Goal: Transaction & Acquisition: Purchase product/service

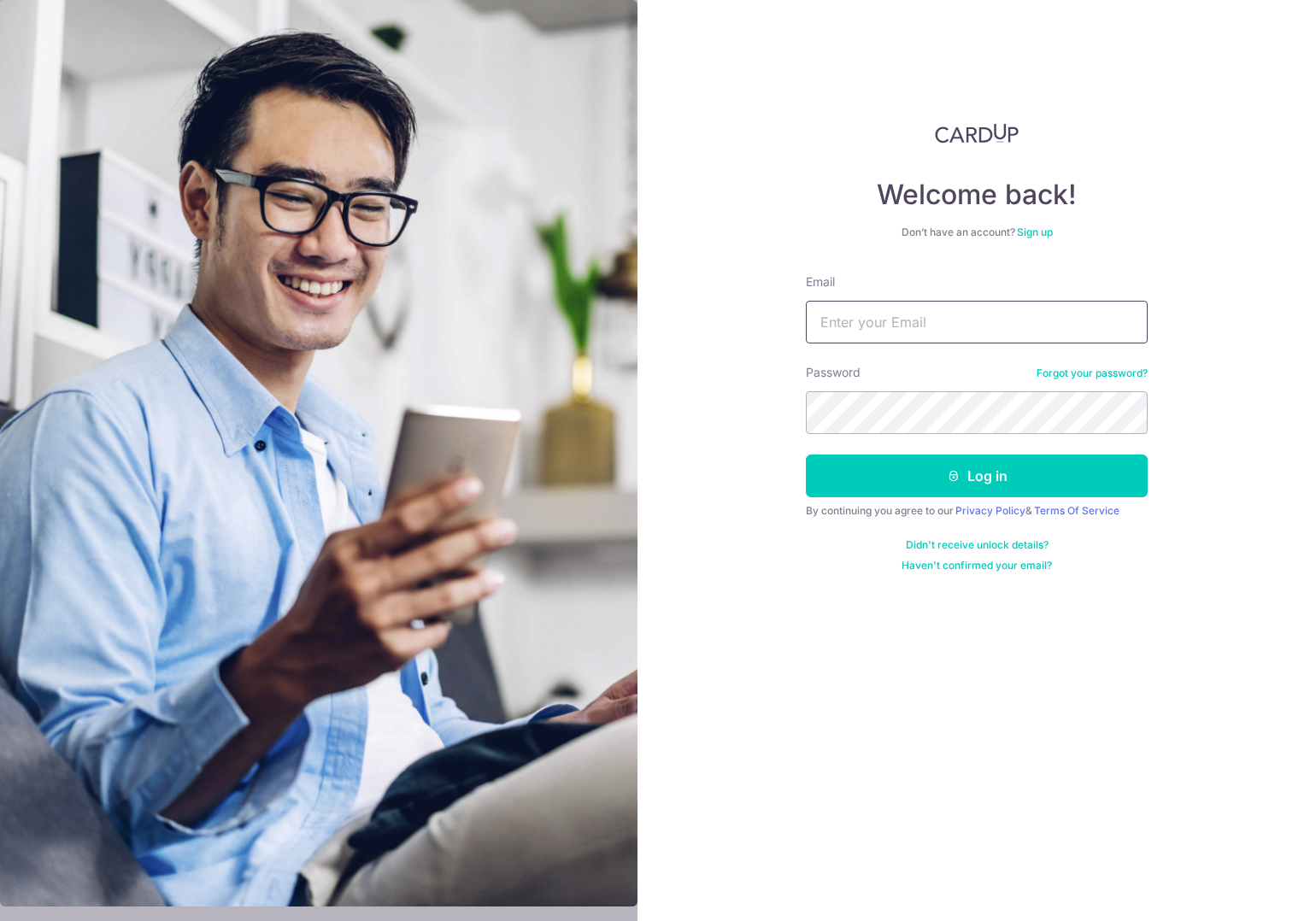
type input "management@monolabstudio.com"
click at [966, 479] on button "Log in" at bounding box center [976, 476] width 342 height 43
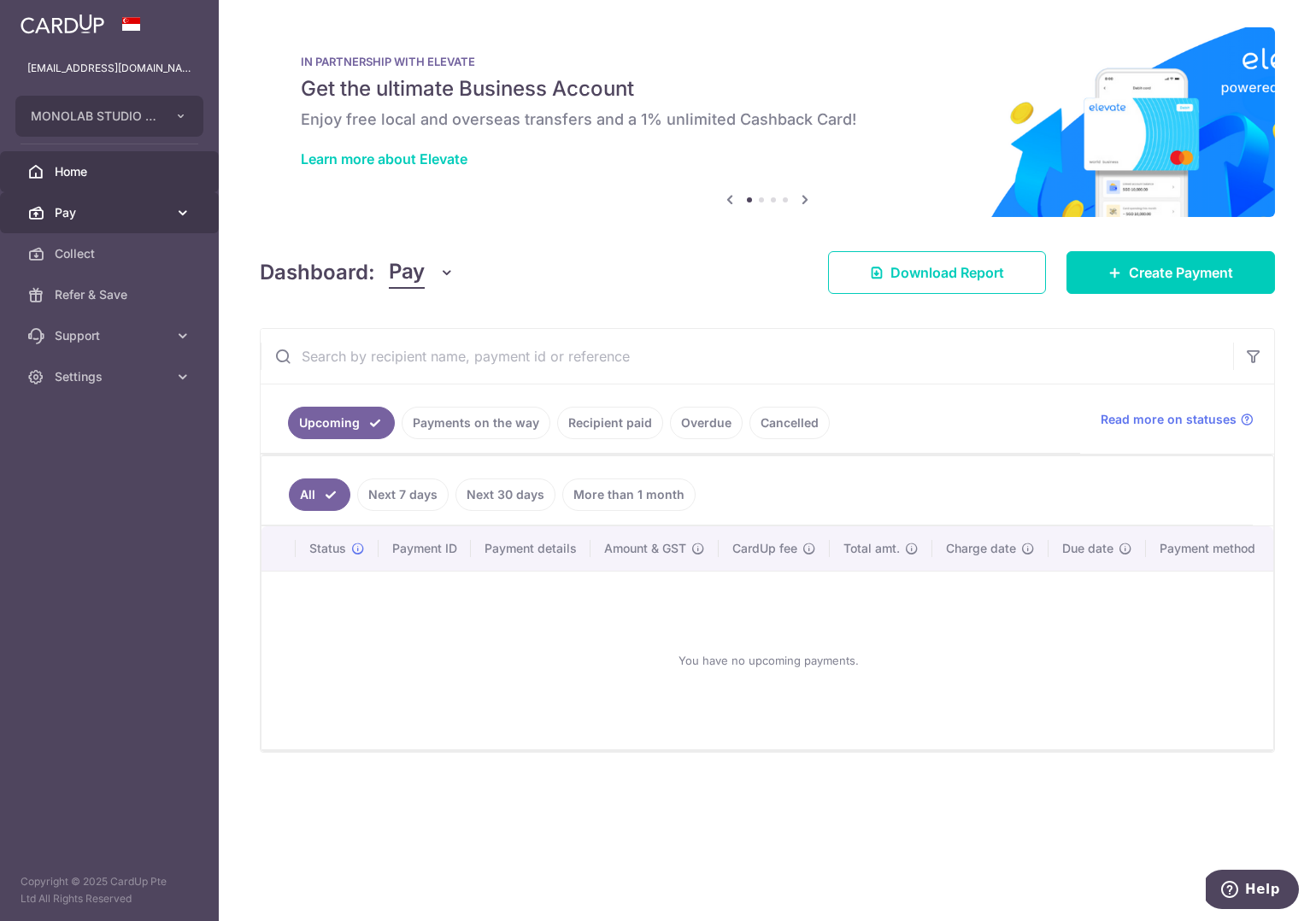
click at [132, 219] on span "Pay" at bounding box center [111, 213] width 113 height 17
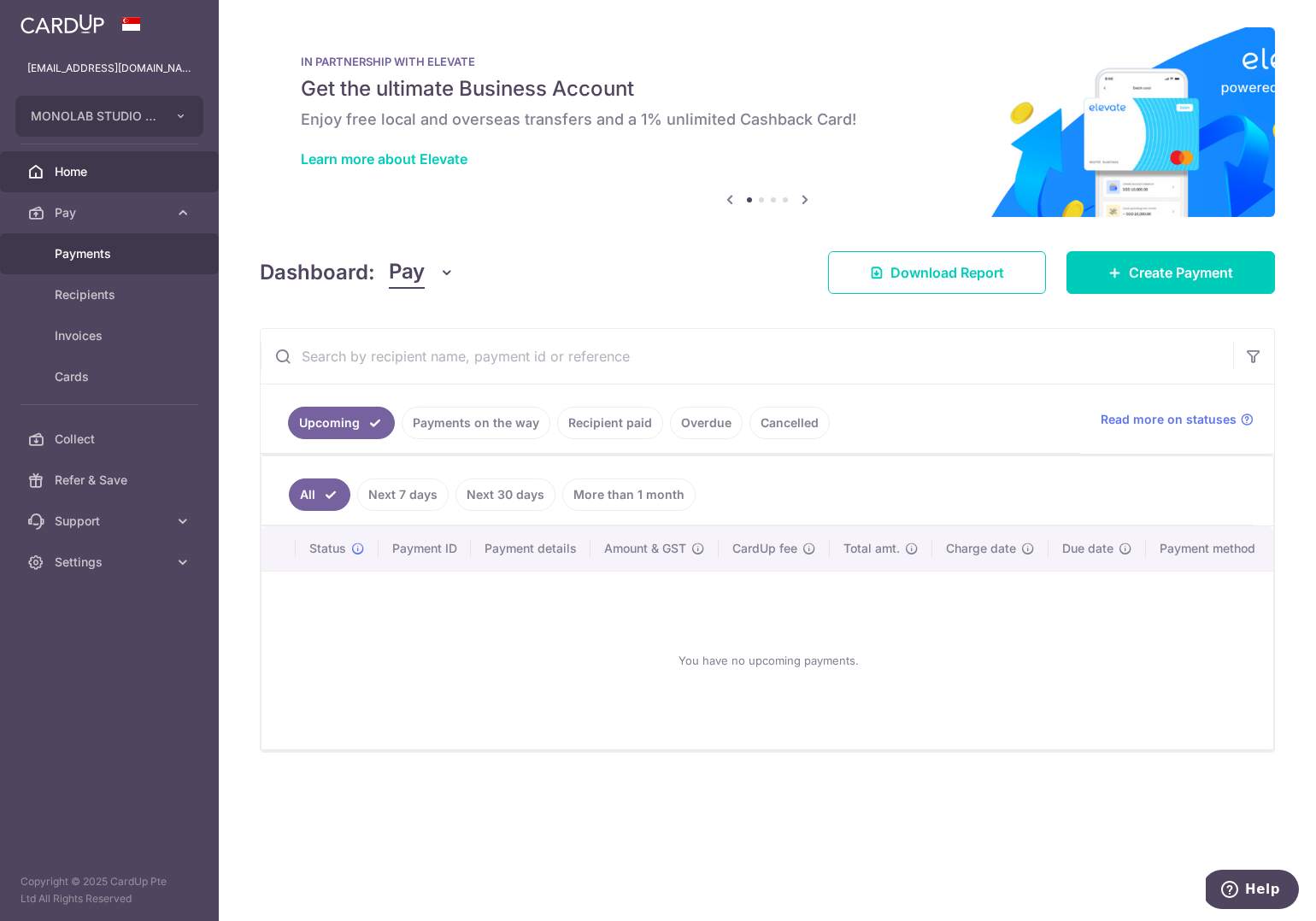
click at [110, 259] on span "Payments" at bounding box center [111, 254] width 113 height 17
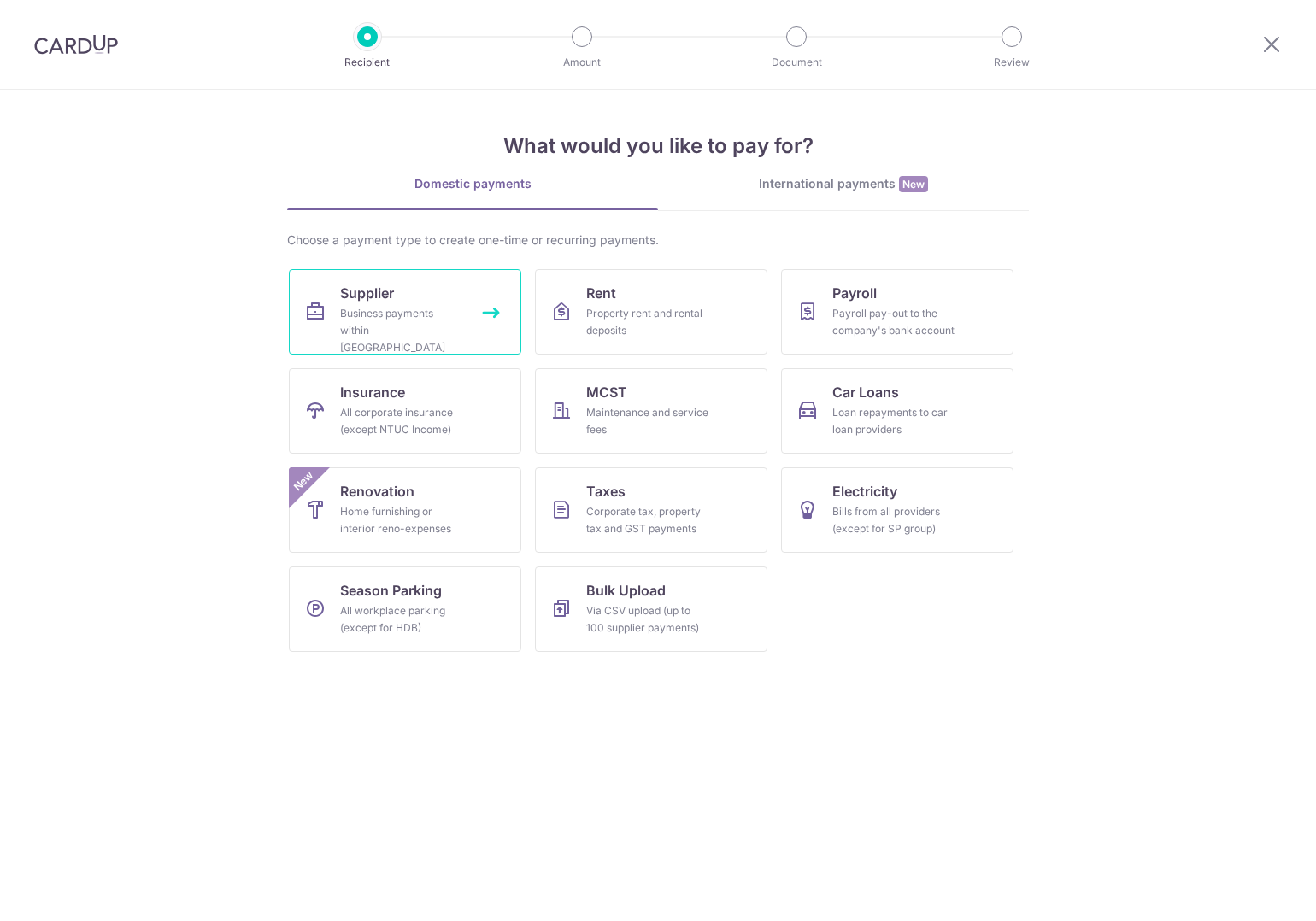
click at [447, 298] on link "Supplier Business payments within [GEOGRAPHIC_DATA]" at bounding box center [405, 312] width 233 height 86
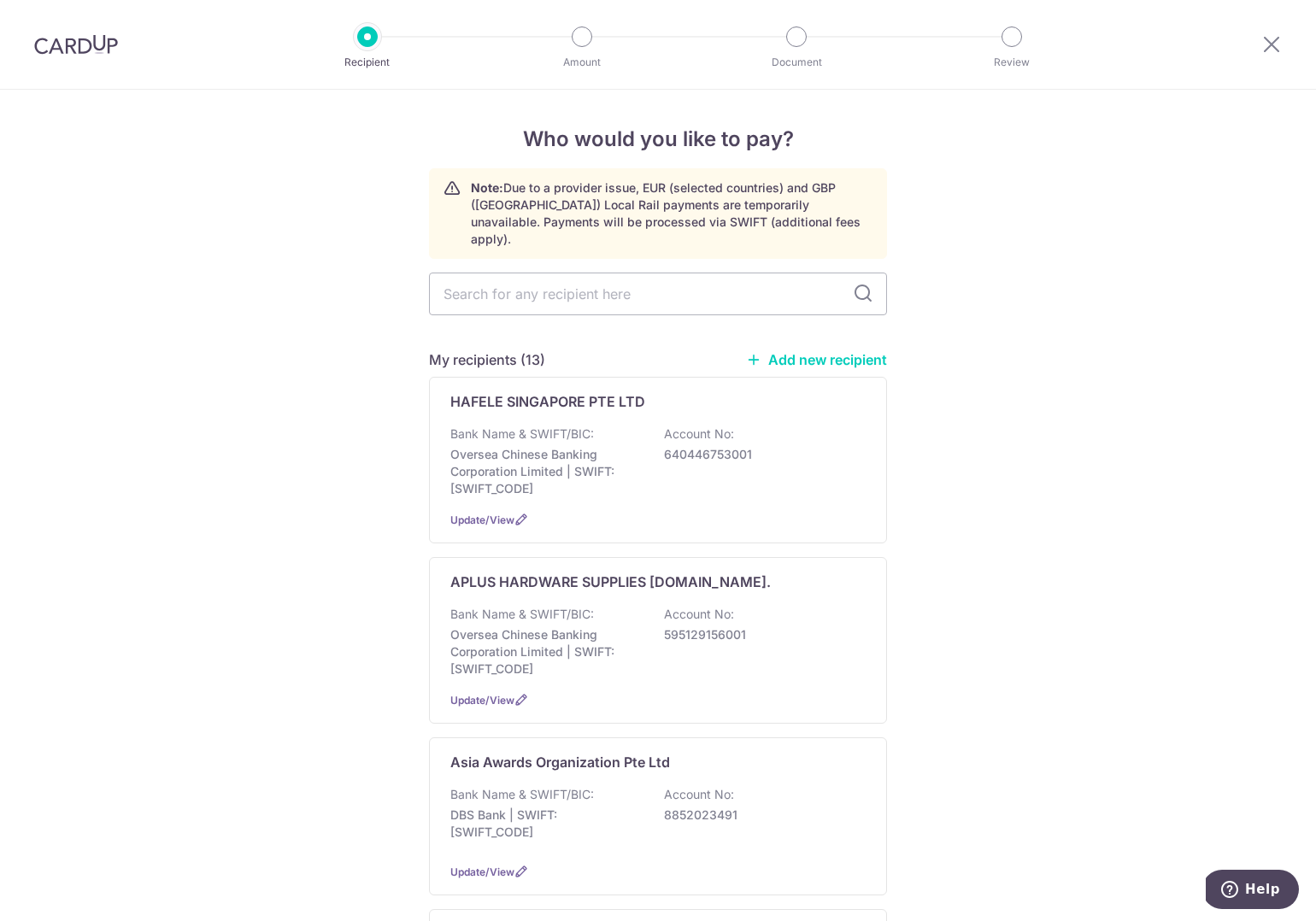
click at [825, 350] on div "My recipients (13) Add new recipient" at bounding box center [658, 360] width 458 height 20
click at [841, 351] on link "Add new recipient" at bounding box center [816, 360] width 141 height 17
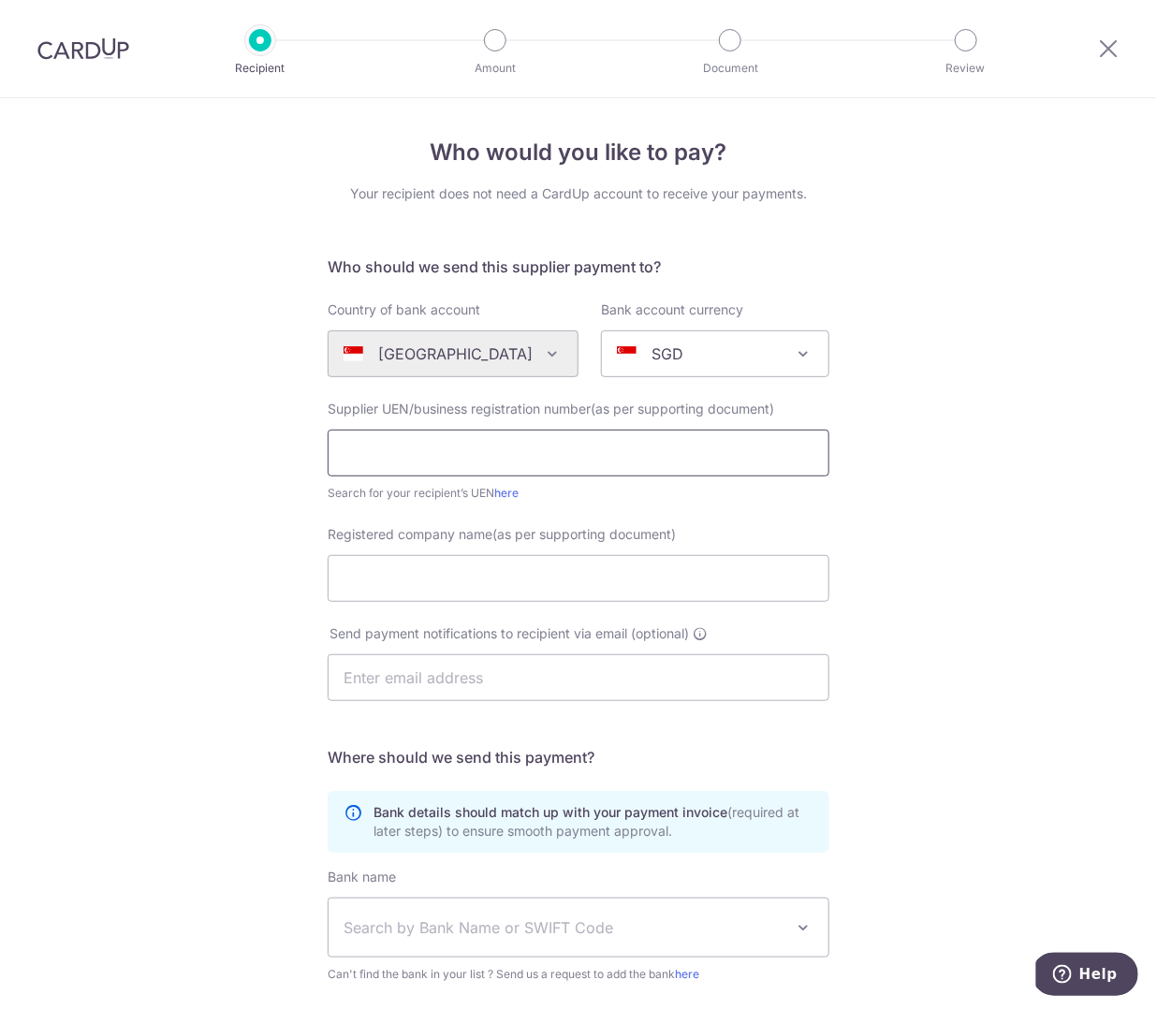
paste input "201128267R"
type input "201128267R"
paste input "[PERSON_NAME] ENTERPRISES PTE. LTD"
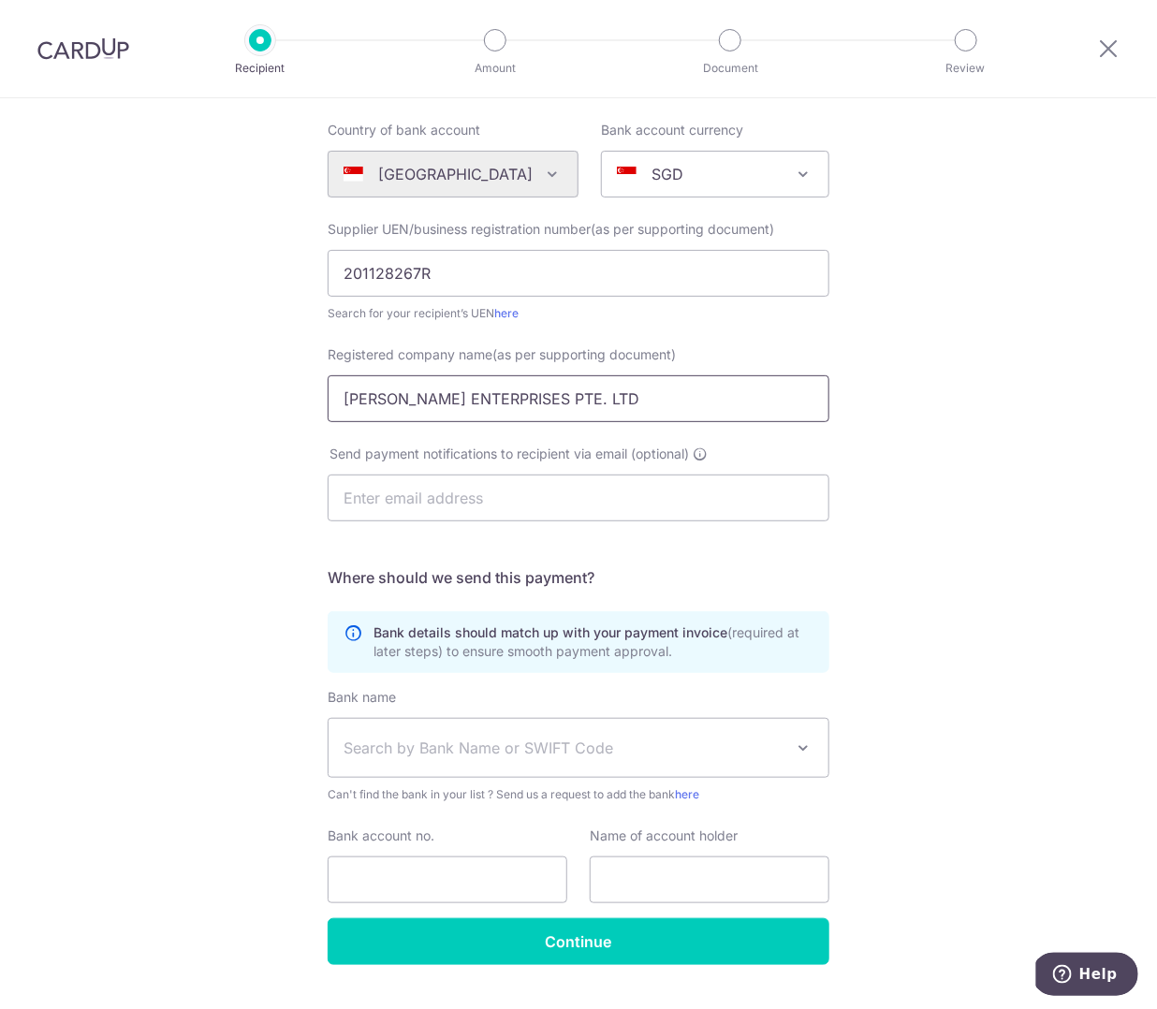
scroll to position [219, 0]
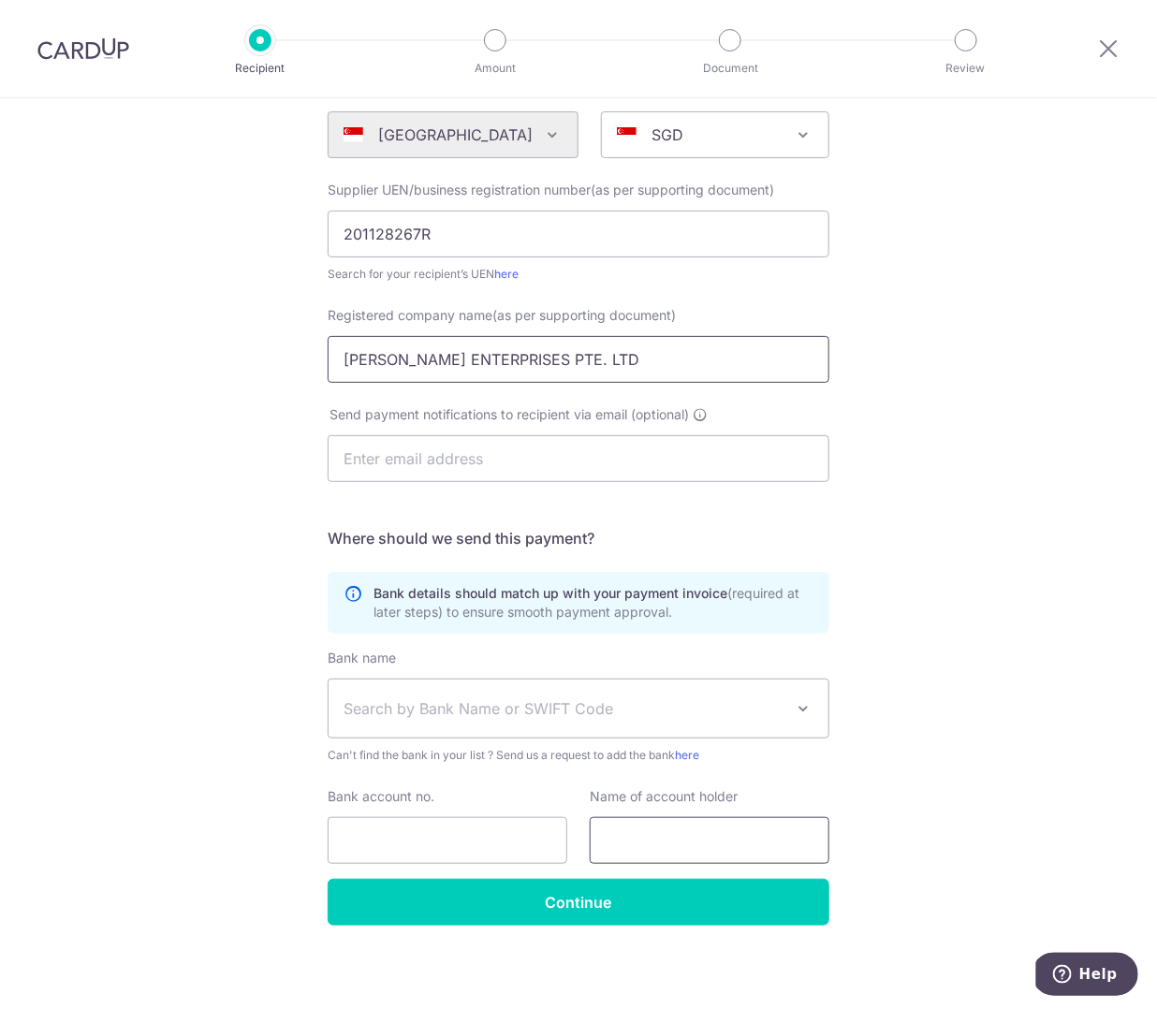
type input "[PERSON_NAME] ENTERPRISES PTE. LTD"
paste input "[PERSON_NAME] ENTERPRISES PTE. LTD"
type input "[PERSON_NAME] ENTERPRISES PTE. LTD"
click at [438, 697] on span "Search by Bank Name or SWIFT Code" at bounding box center [563, 708] width 440 height 22
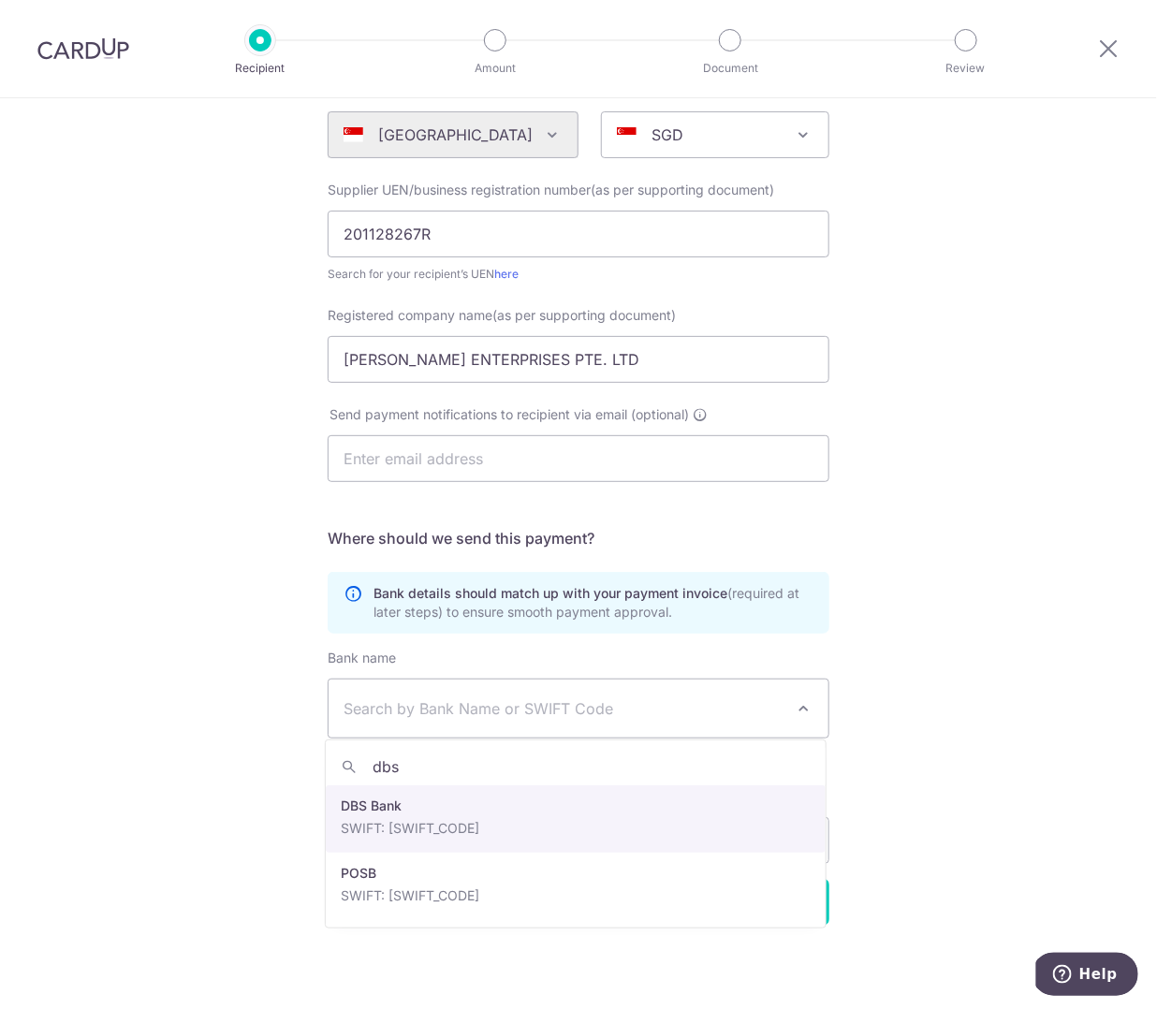
type input "dbs"
select select "6"
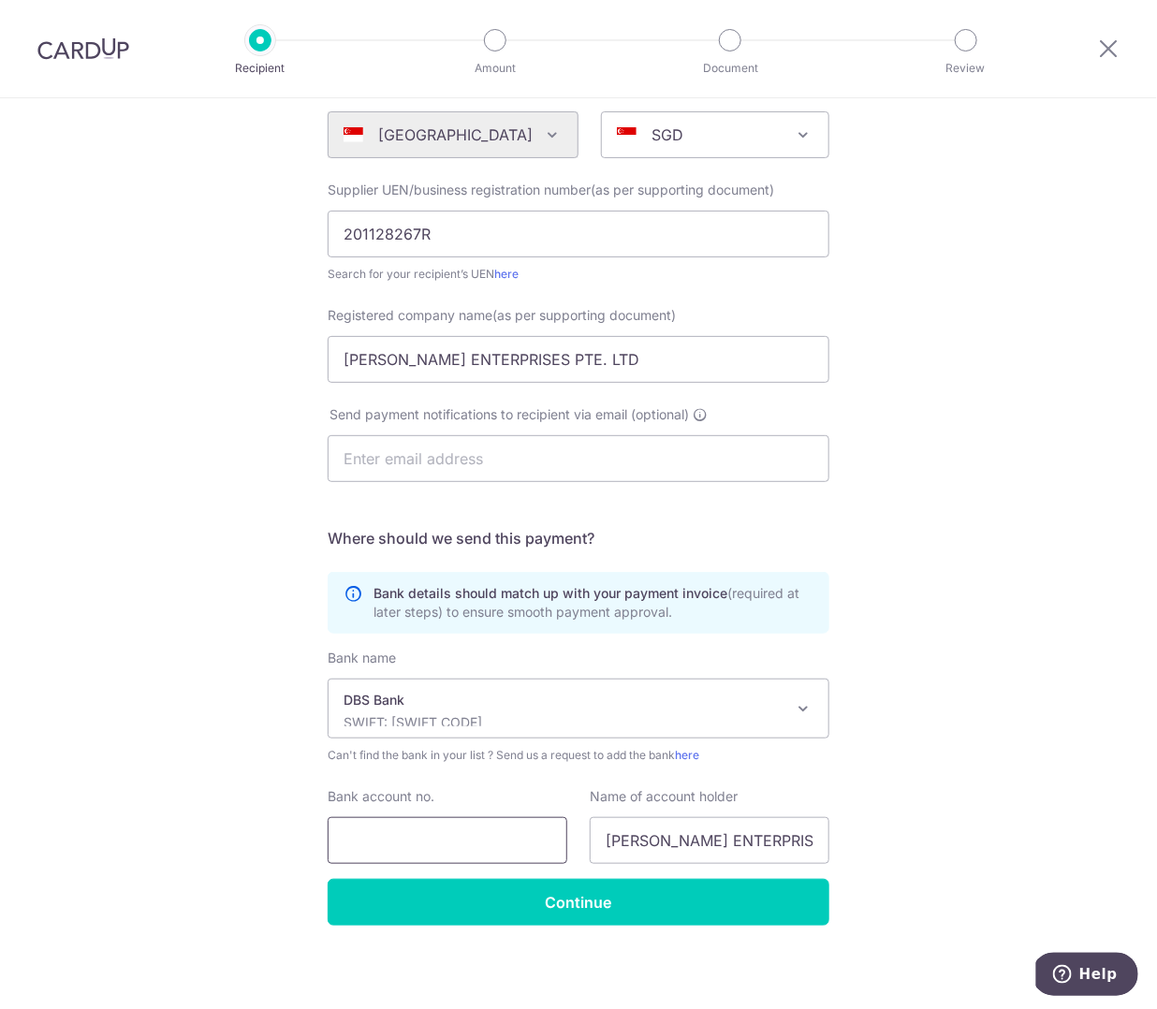
click at [481, 838] on input "Bank account no." at bounding box center [448, 840] width 240 height 47
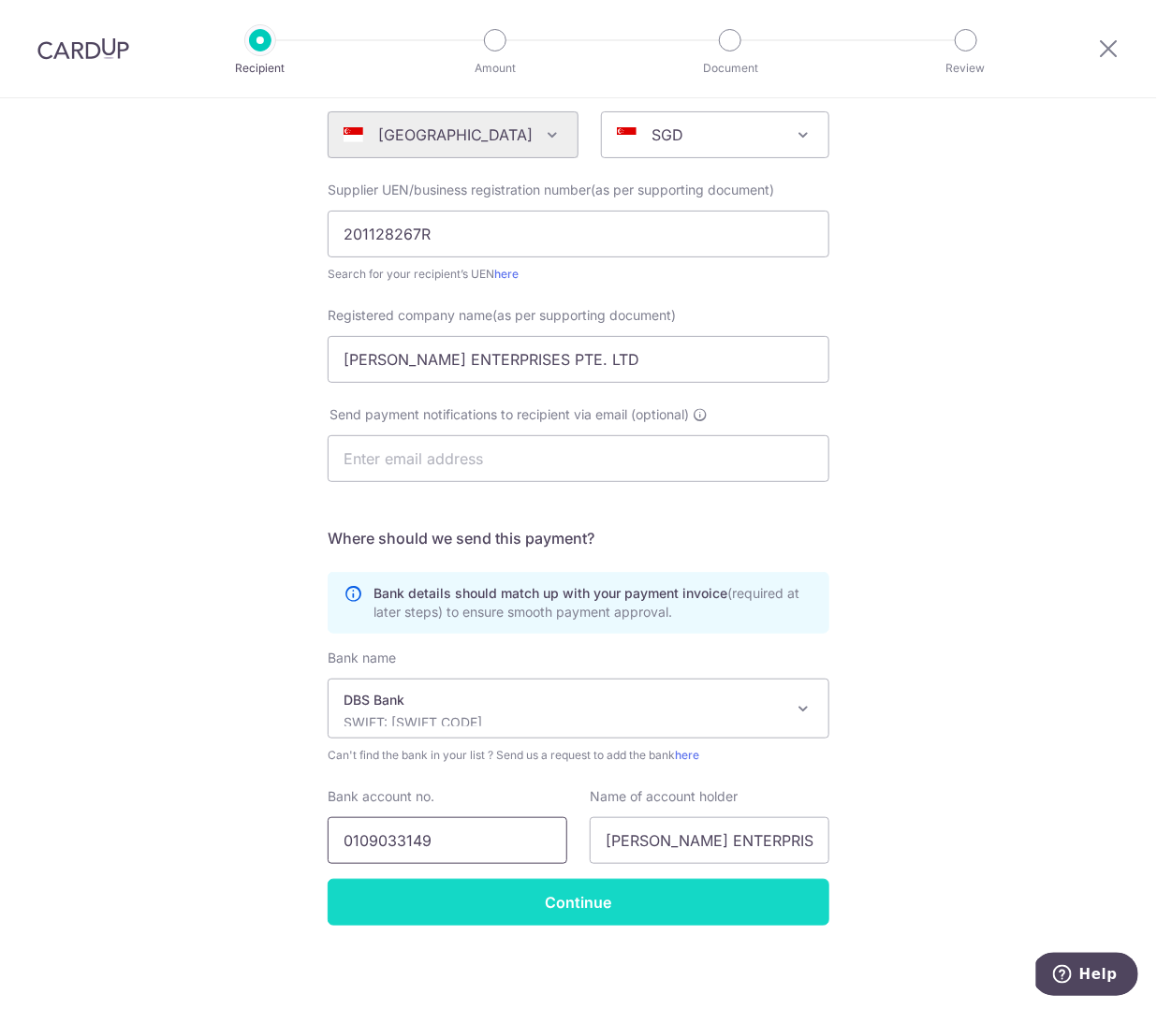
type input "0109033149"
click at [765, 916] on input "Continue" at bounding box center [579, 902] width 502 height 47
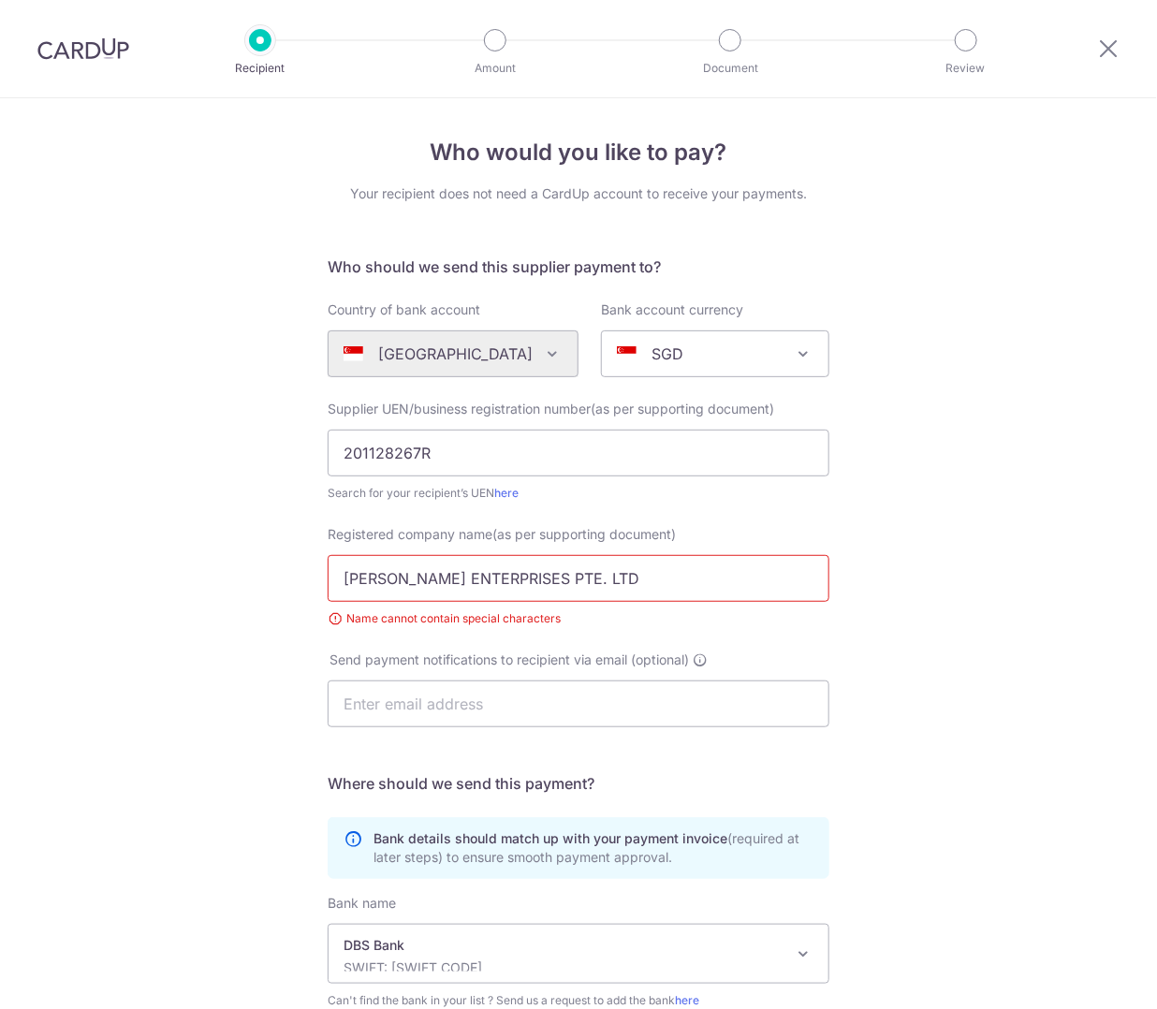
scroll to position [245, 0]
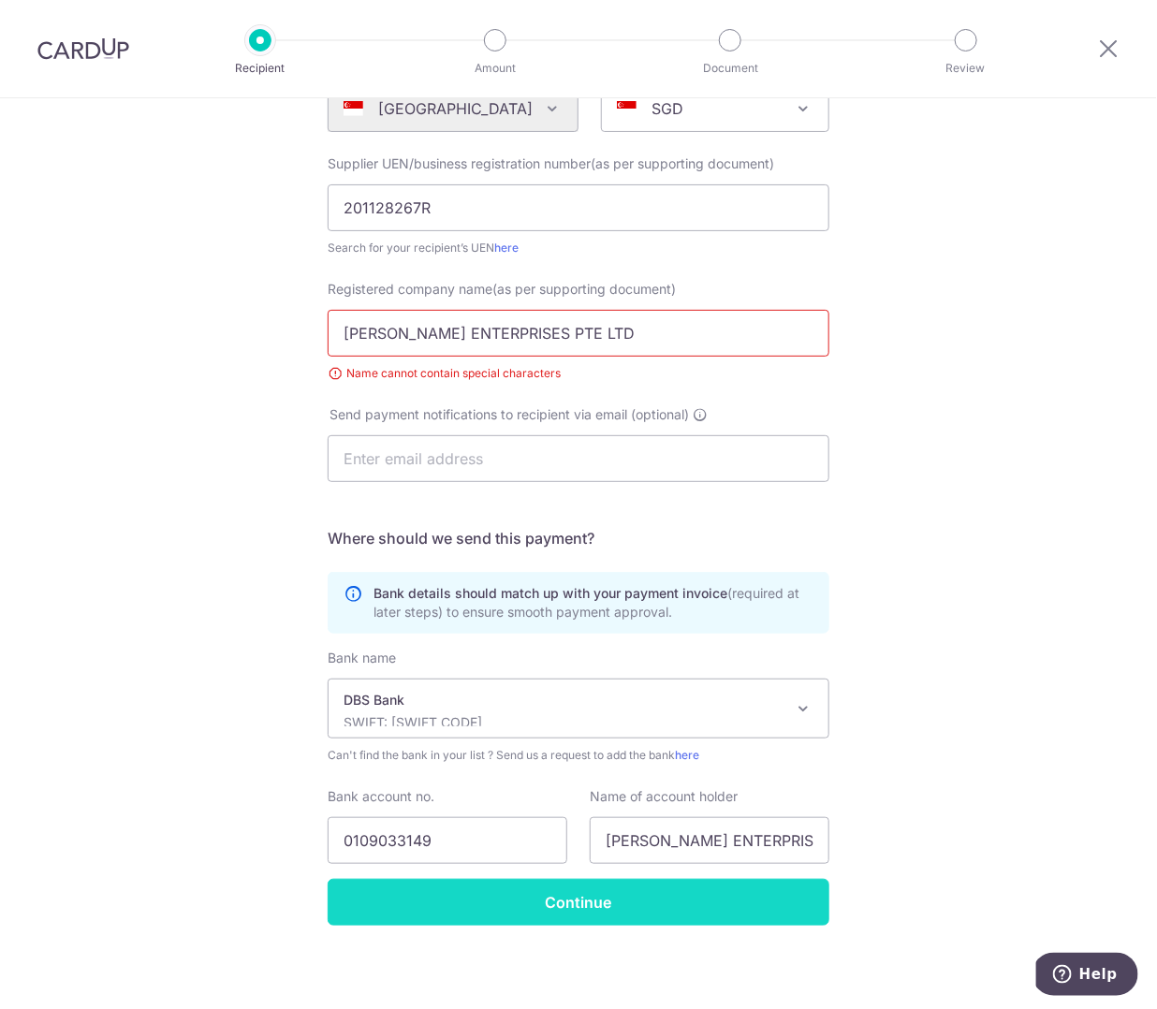
type input "[PERSON_NAME] ENTERPRISES PTE LTD"
click at [685, 902] on input "Continue" at bounding box center [579, 902] width 502 height 47
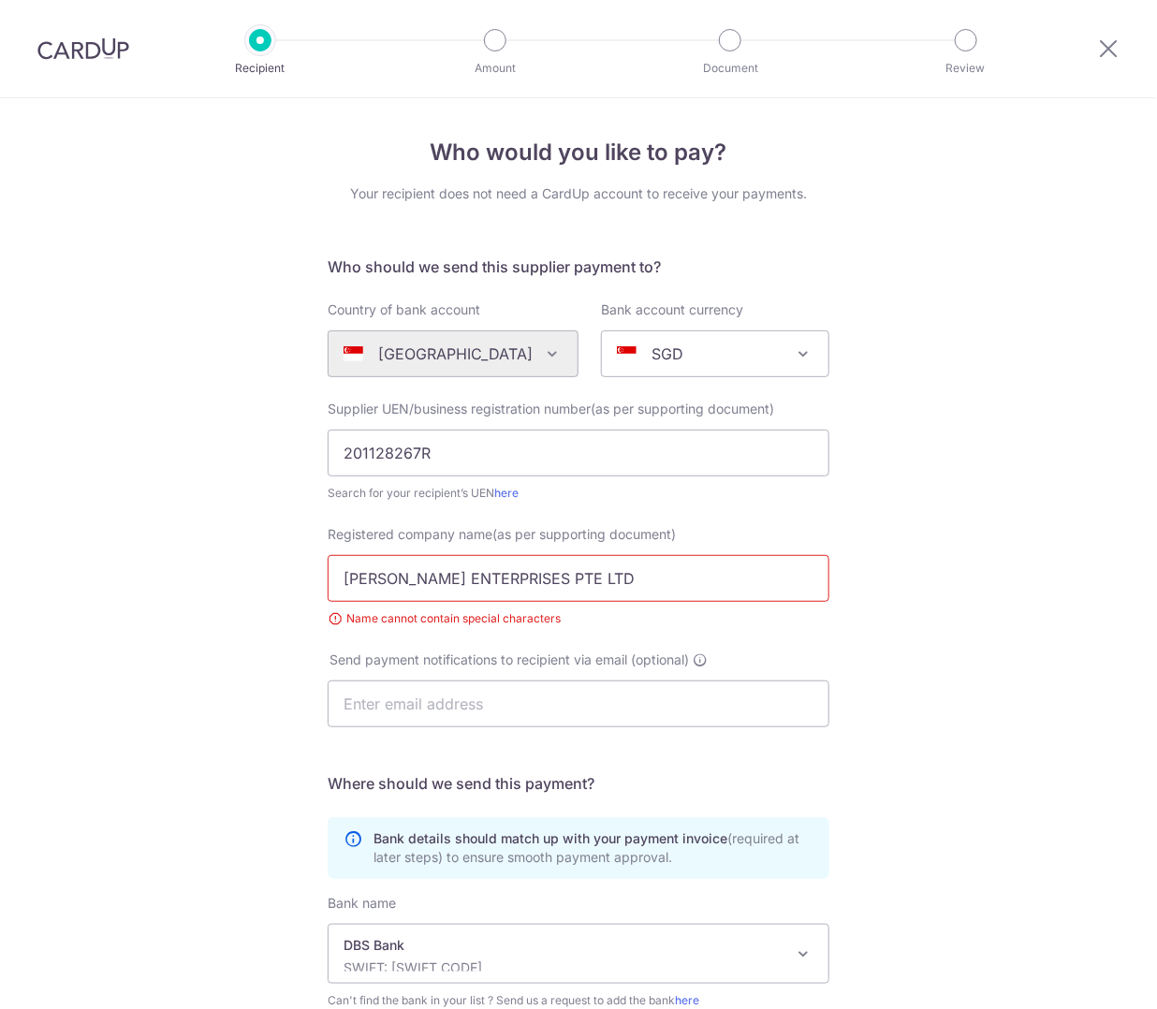
scroll to position [245, 0]
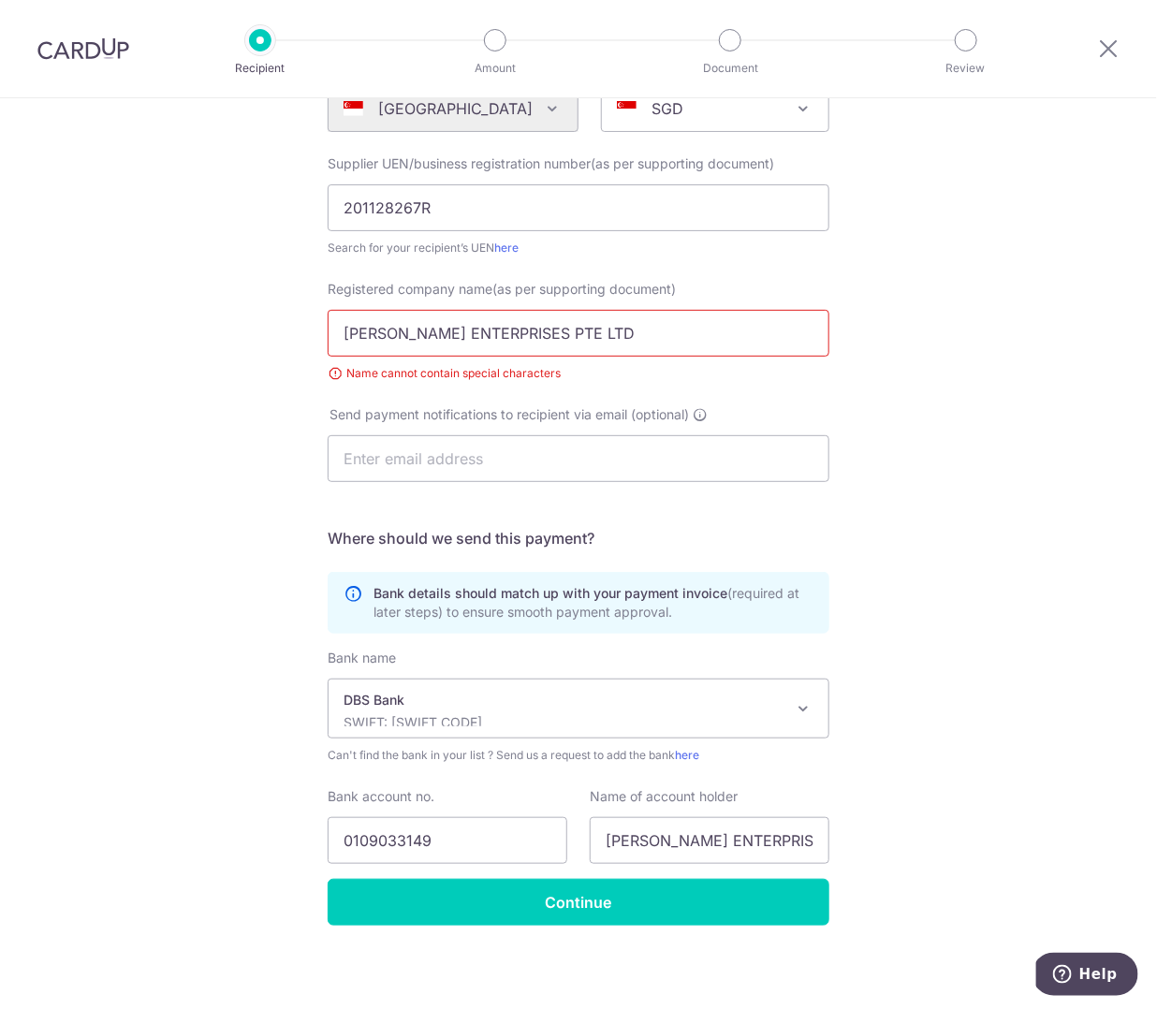
click at [653, 320] on input "[PERSON_NAME] ENTERPRISES PTE LTD" at bounding box center [579, 333] width 502 height 47
click at [652, 328] on input "[PERSON_NAME] ENTERPRISES PTE LTD" at bounding box center [579, 333] width 502 height 47
type input "[PERSON_NAME] ENTERPRISES PTE LTD"
drag, startPoint x: 339, startPoint y: 329, endPoint x: 289, endPoint y: 334, distance: 49.8
click at [289, 334] on div "Who would you like to pay? Your recipient does not need a CardUp account to rec…" at bounding box center [578, 433] width 1157 height 1160
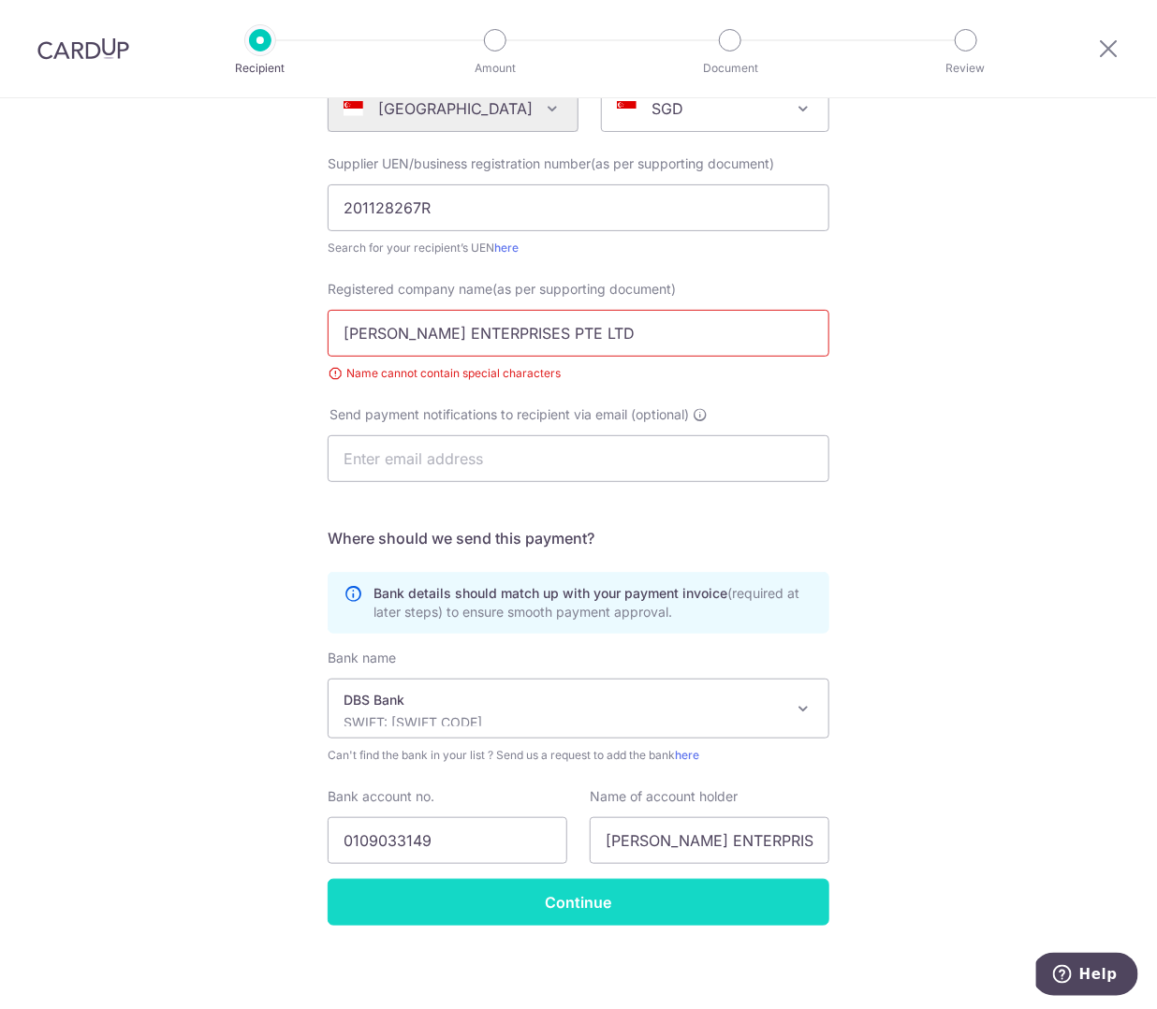
click at [552, 895] on input "Continue" at bounding box center [579, 902] width 502 height 47
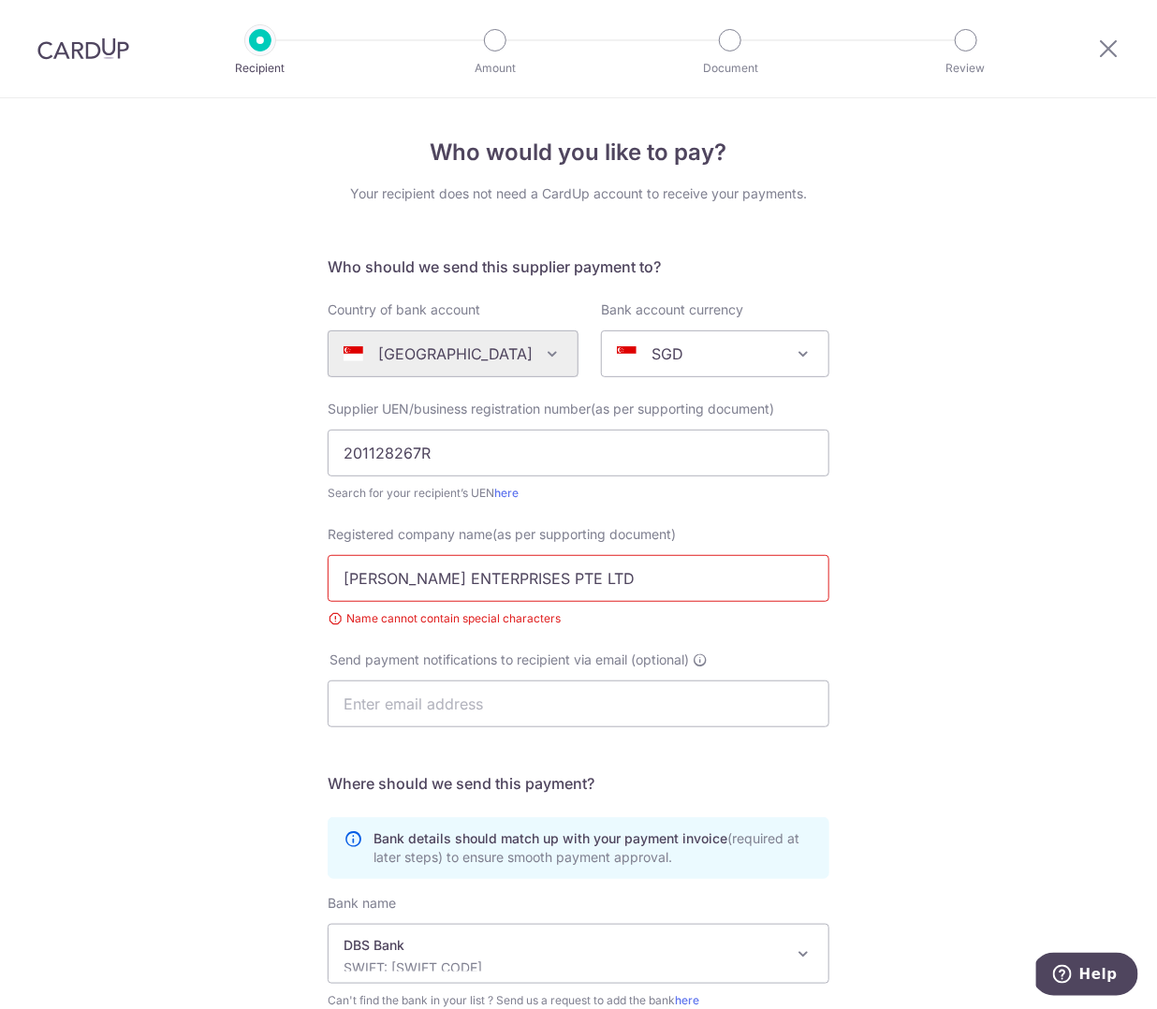
drag, startPoint x: 396, startPoint y: 571, endPoint x: 236, endPoint y: 568, distance: 160.0
drag, startPoint x: 402, startPoint y: 577, endPoint x: 887, endPoint y: 619, distance: 486.5
click at [887, 619] on div "Who would you like to pay? Your recipient does not need a CardUp account to rec…" at bounding box center [578, 678] width 1157 height 1160
type input "K"
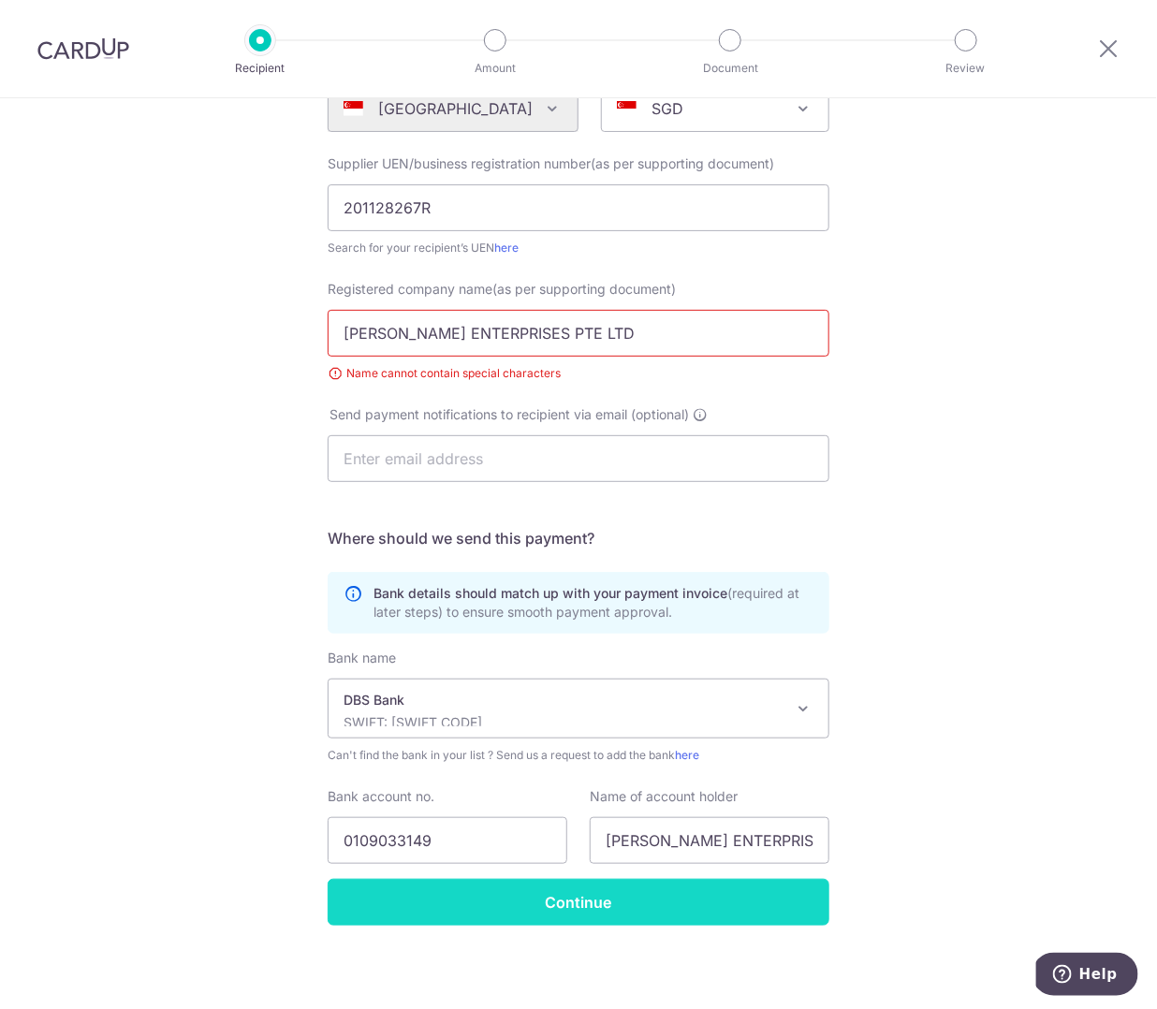
type input "KEDING ENTERPRISES PTE LTD"
click at [720, 890] on input "Continue" at bounding box center [579, 902] width 502 height 47
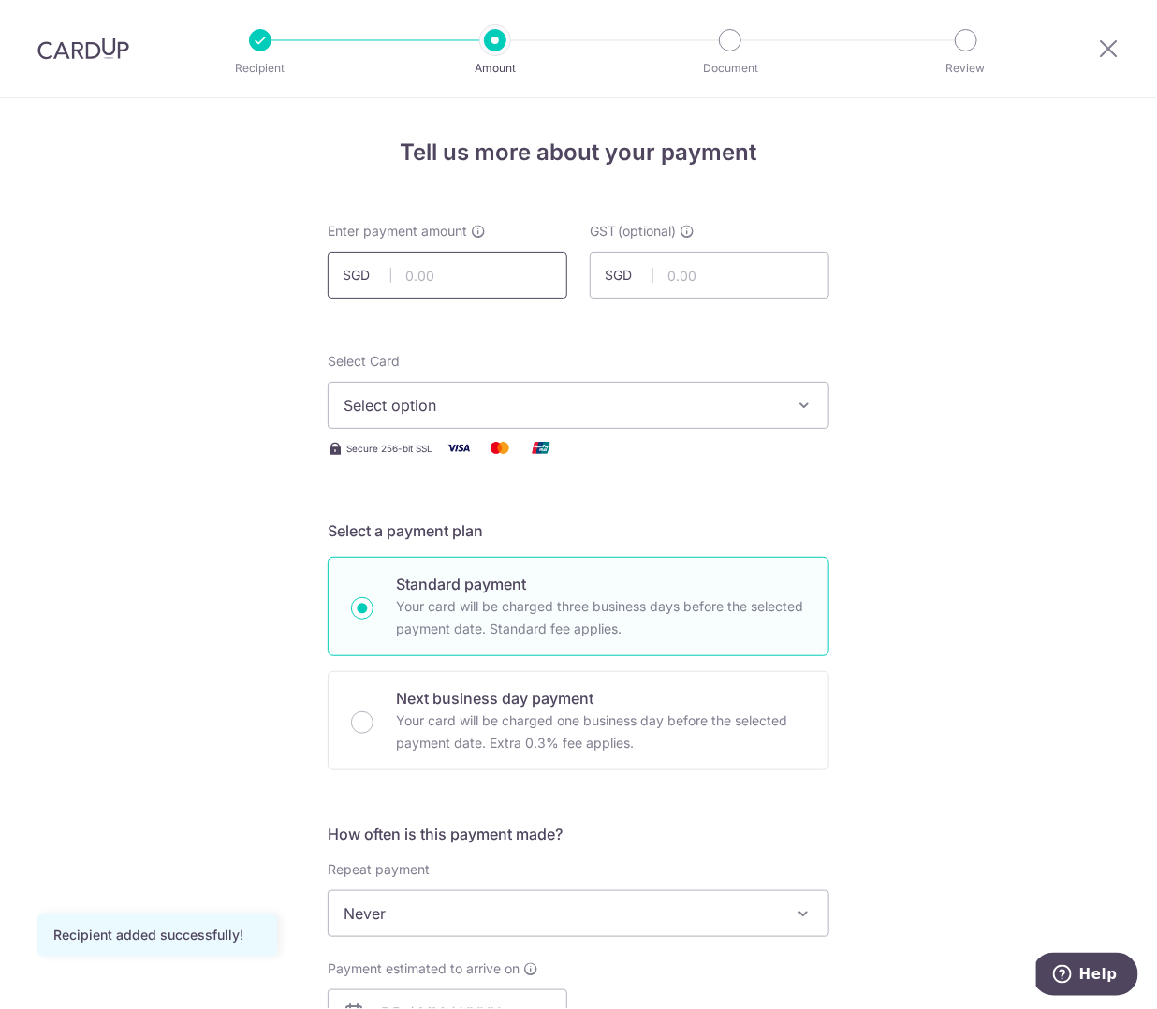
click at [477, 277] on input "text" at bounding box center [448, 275] width 240 height 47
type input "566.35"
click at [735, 282] on input "text" at bounding box center [710, 275] width 240 height 47
type input "50.97"
click at [631, 409] on span "Select option" at bounding box center [561, 405] width 436 height 22
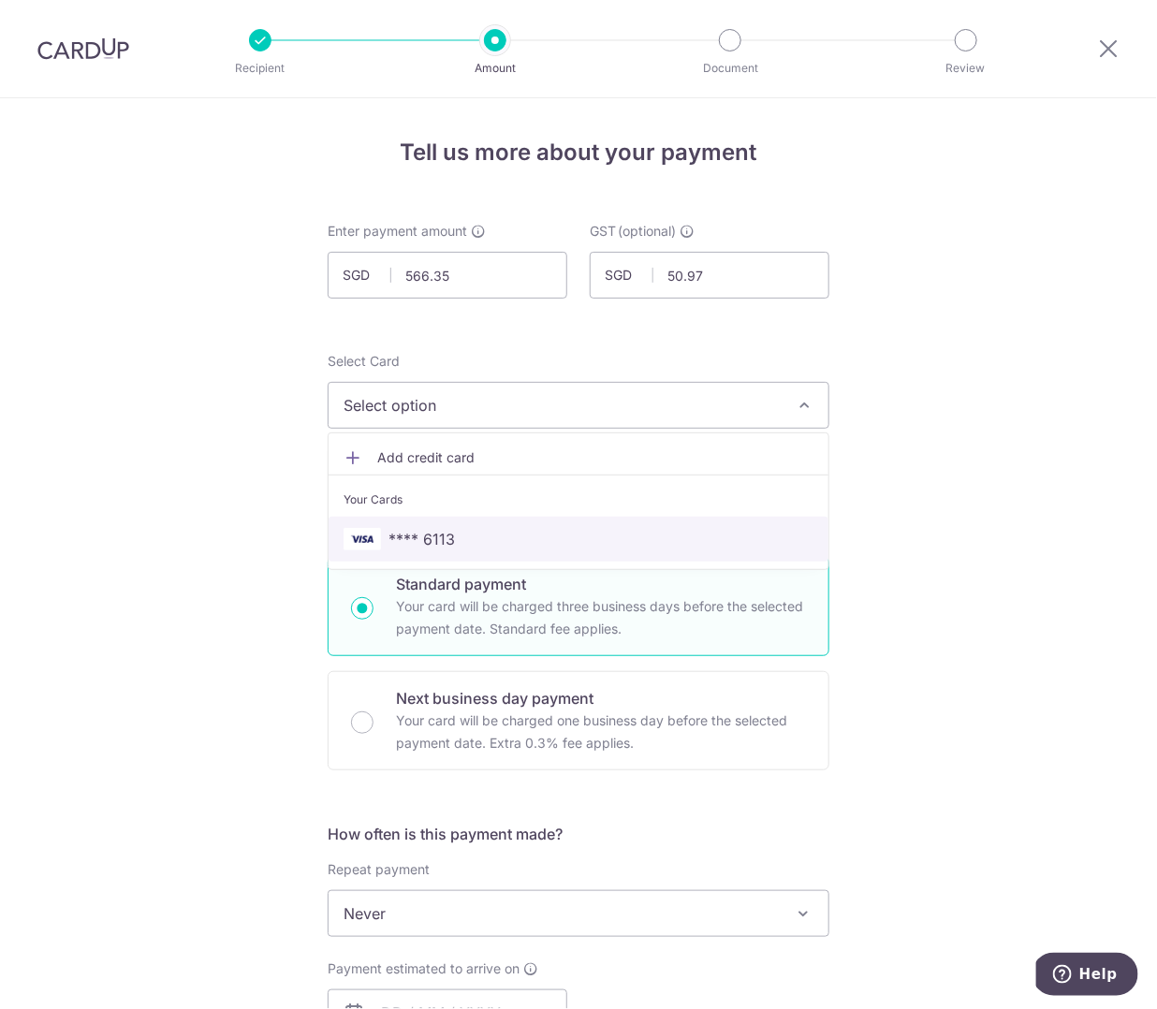
click at [433, 532] on span "**** 6113" at bounding box center [421, 539] width 66 height 22
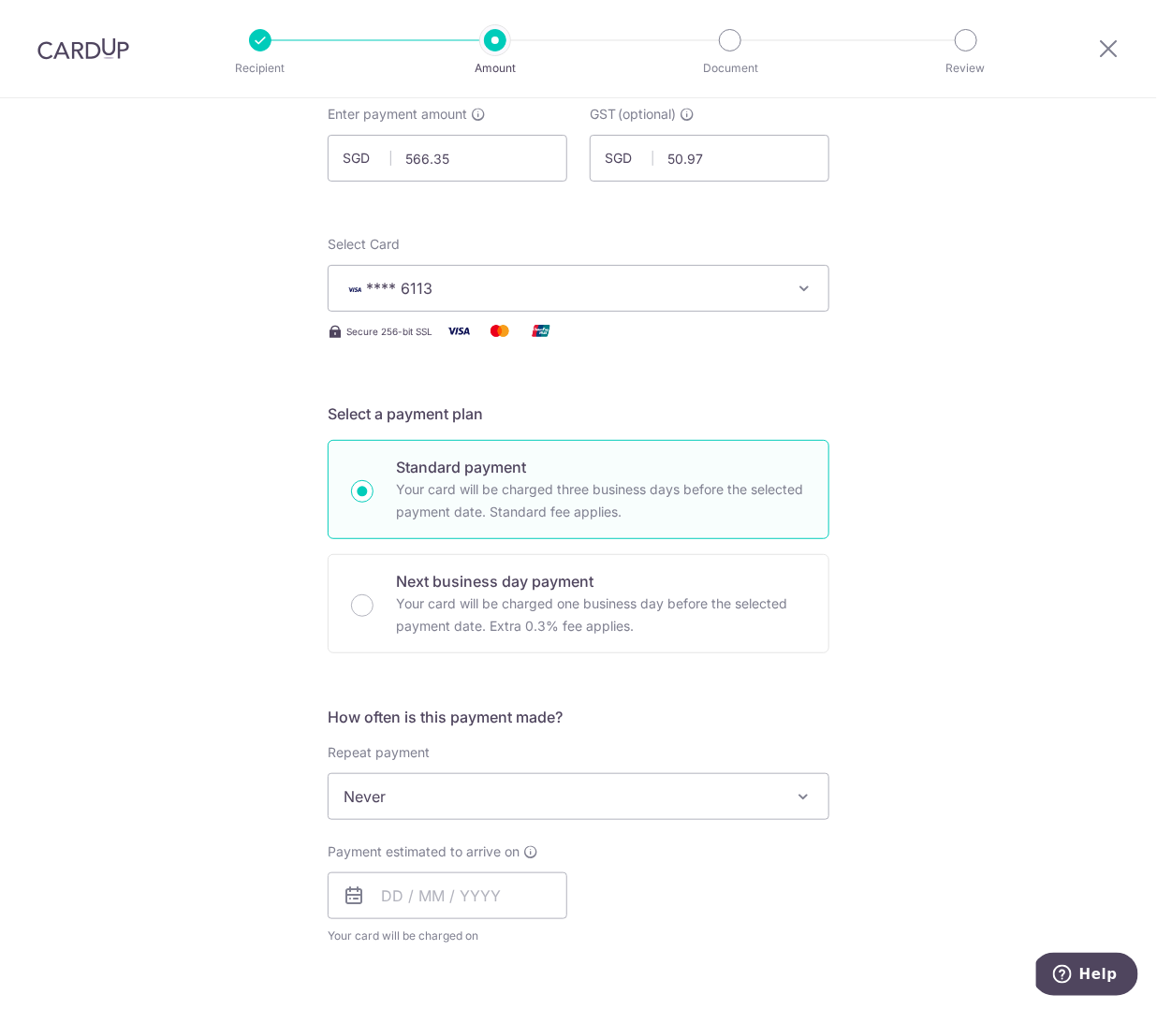
scroll to position [374, 0]
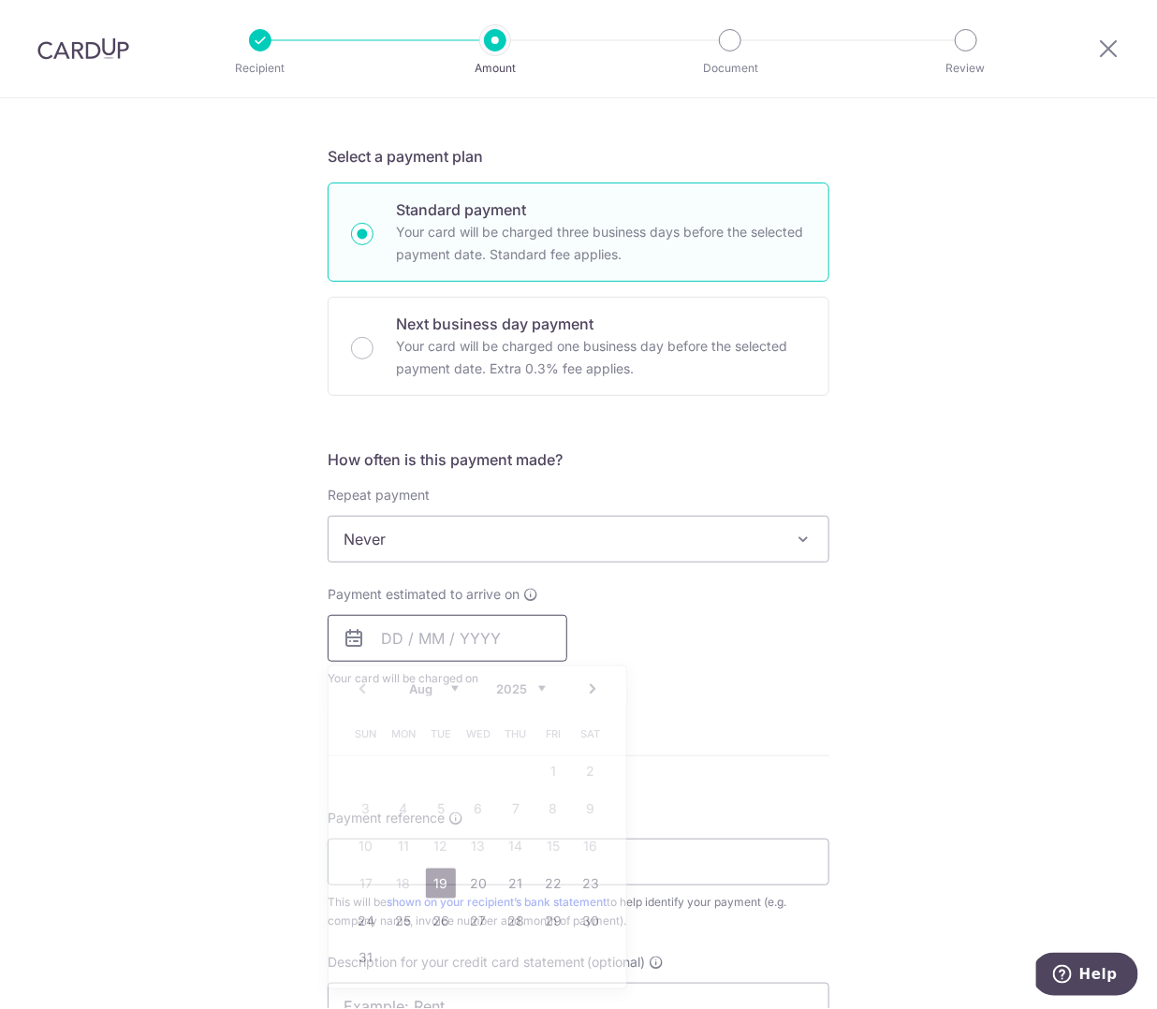
click at [464, 639] on input "text" at bounding box center [448, 638] width 240 height 47
click at [444, 875] on link "19" at bounding box center [441, 883] width 30 height 30
type input "19/08/2025"
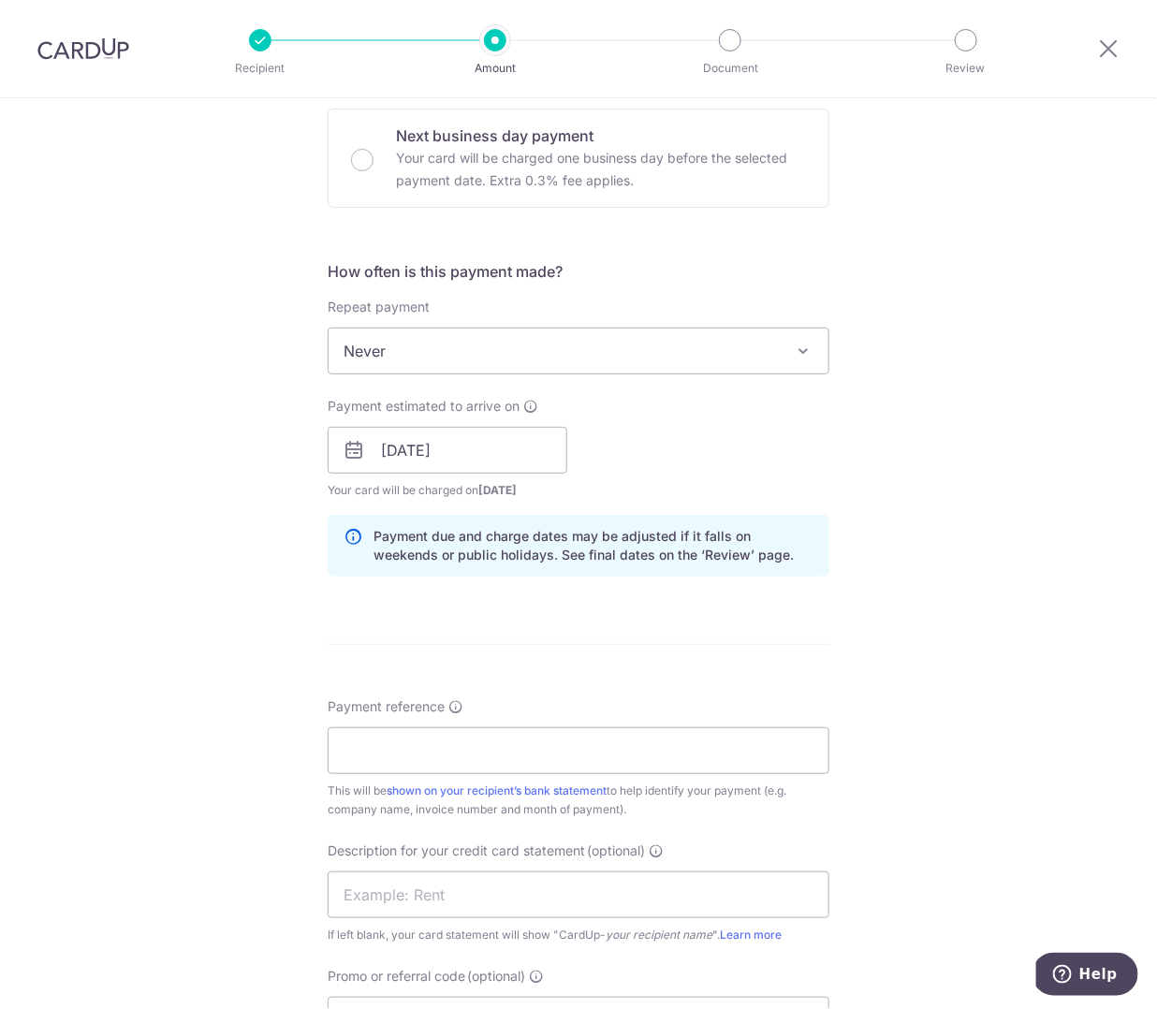
scroll to position [724, 0]
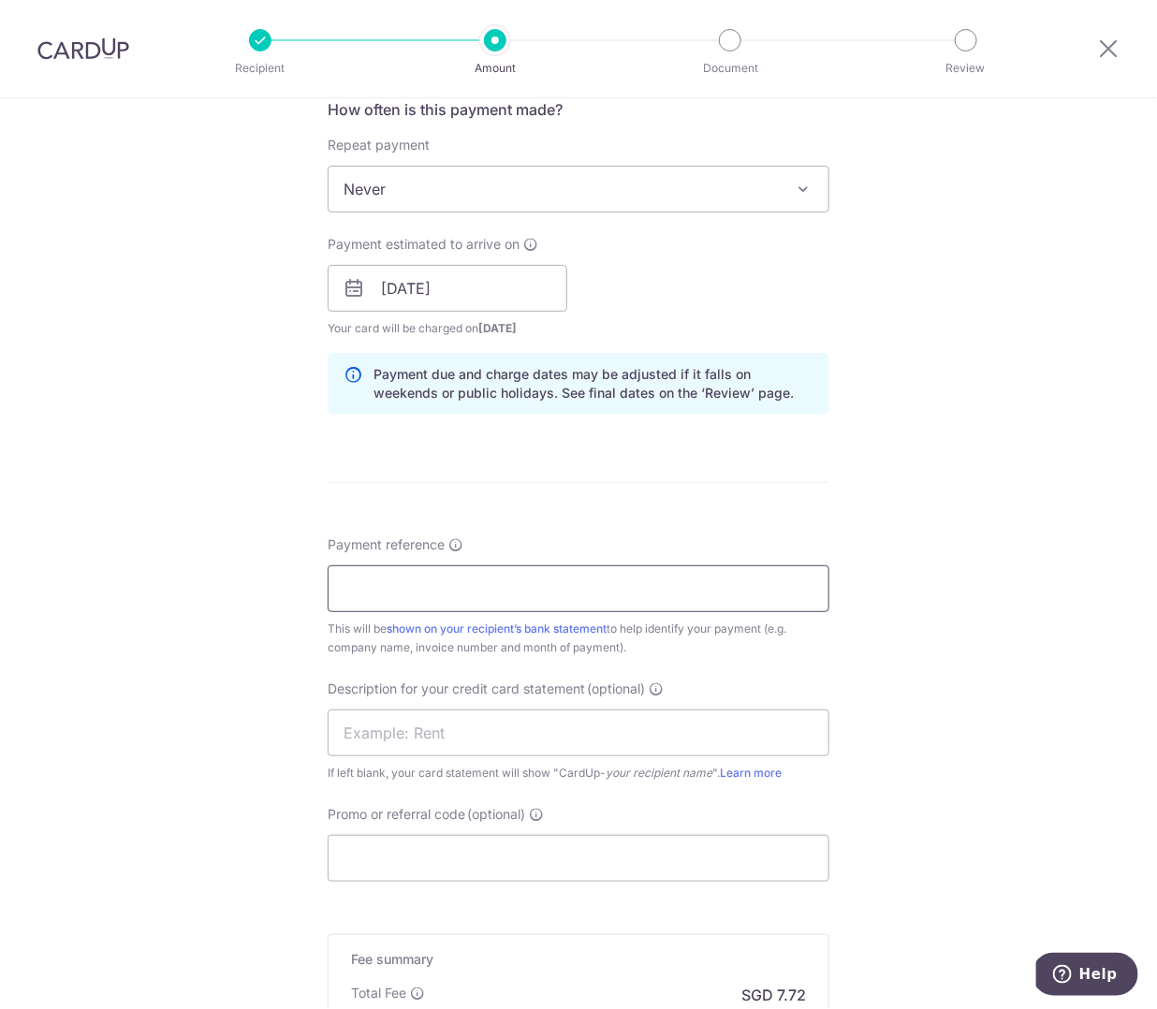
click at [516, 575] on input "Payment reference" at bounding box center [579, 588] width 502 height 47
paste input "20250813002"
drag, startPoint x: 342, startPoint y: 588, endPoint x: 352, endPoint y: 583, distance: 11.3
click at [343, 587] on input "20250813002" at bounding box center [579, 588] width 502 height 47
type input "KD PANEL - INV 20250813002"
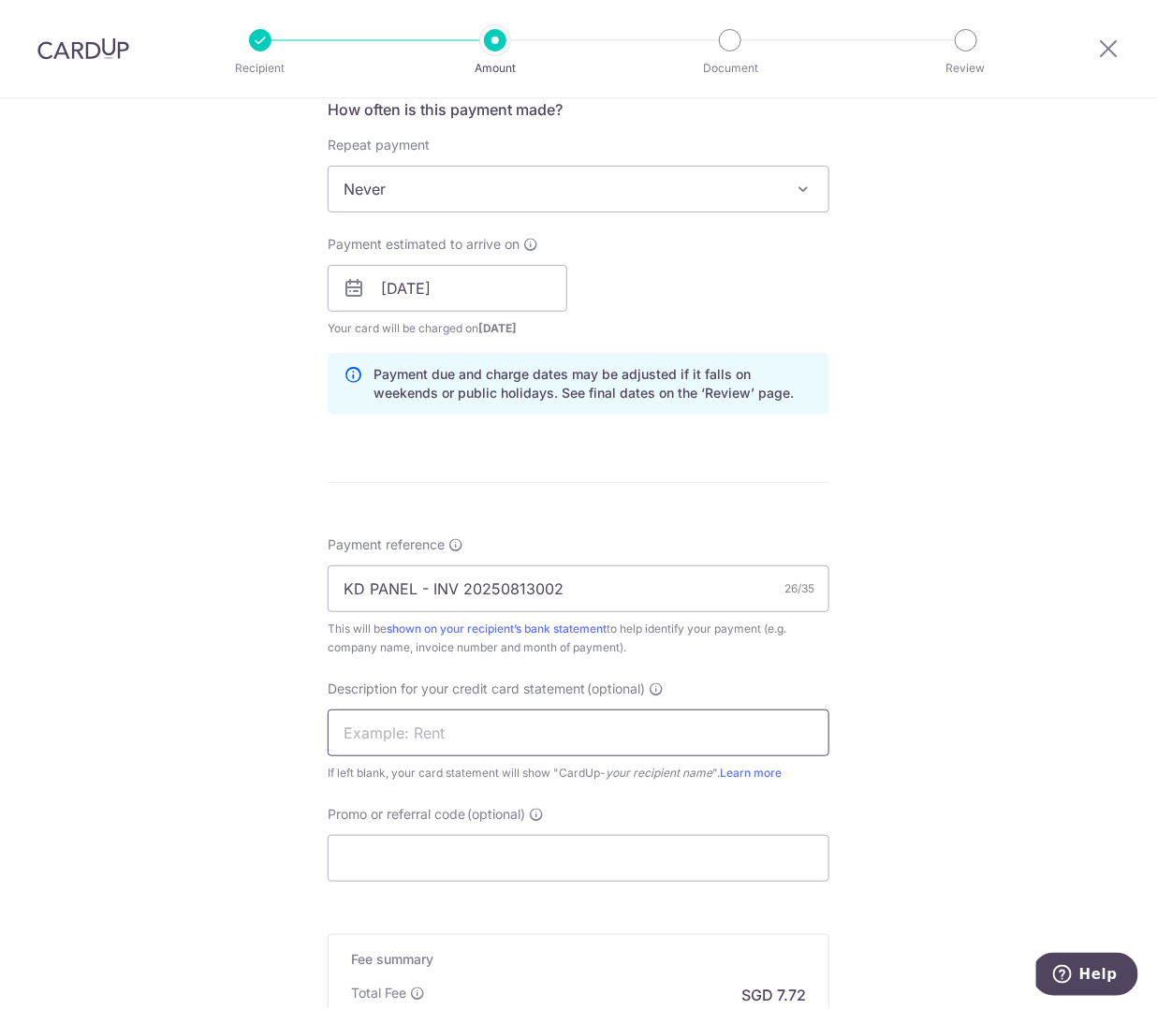
click at [469, 745] on input "text" at bounding box center [579, 732] width 502 height 47
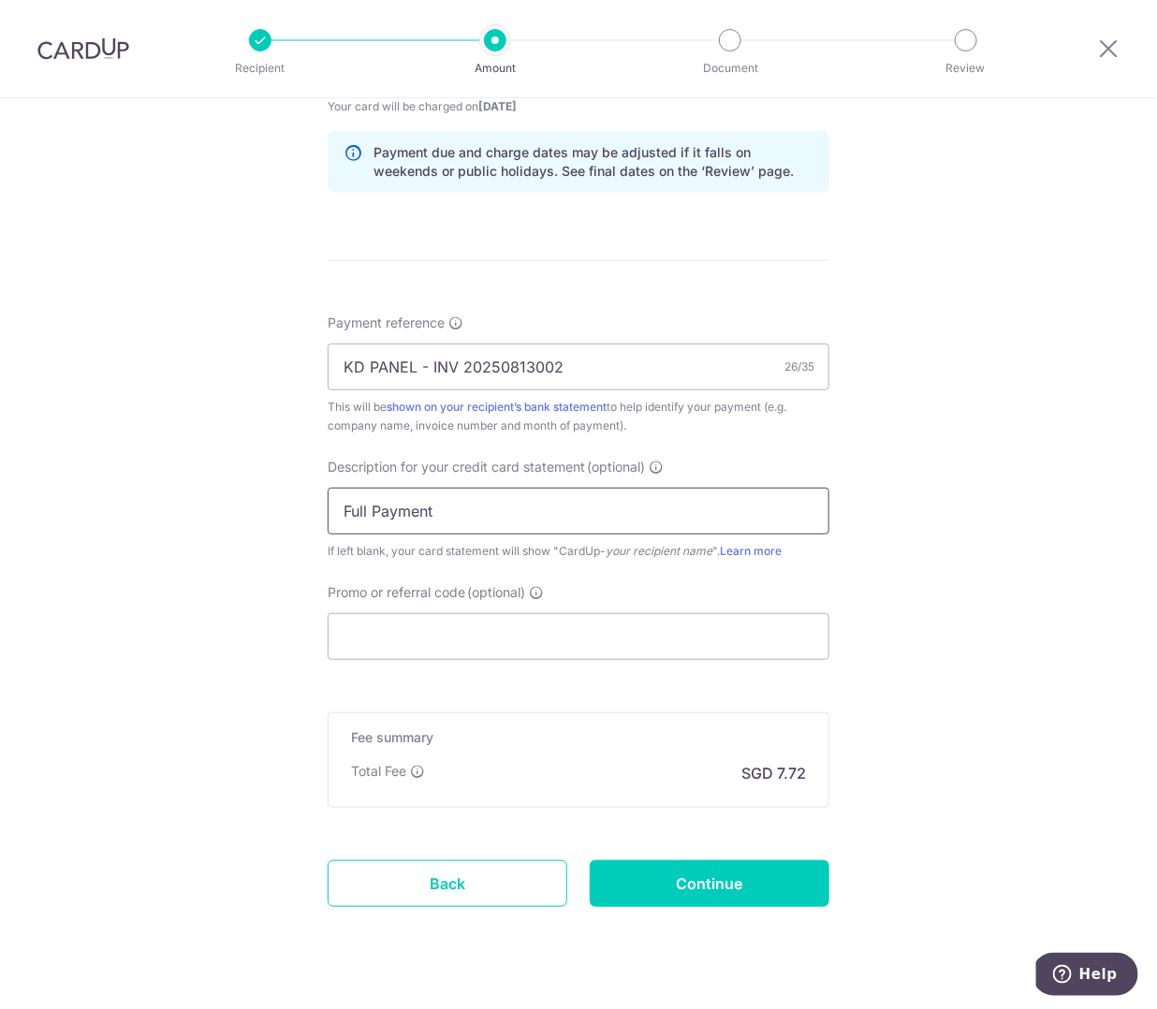
scroll to position [977, 0]
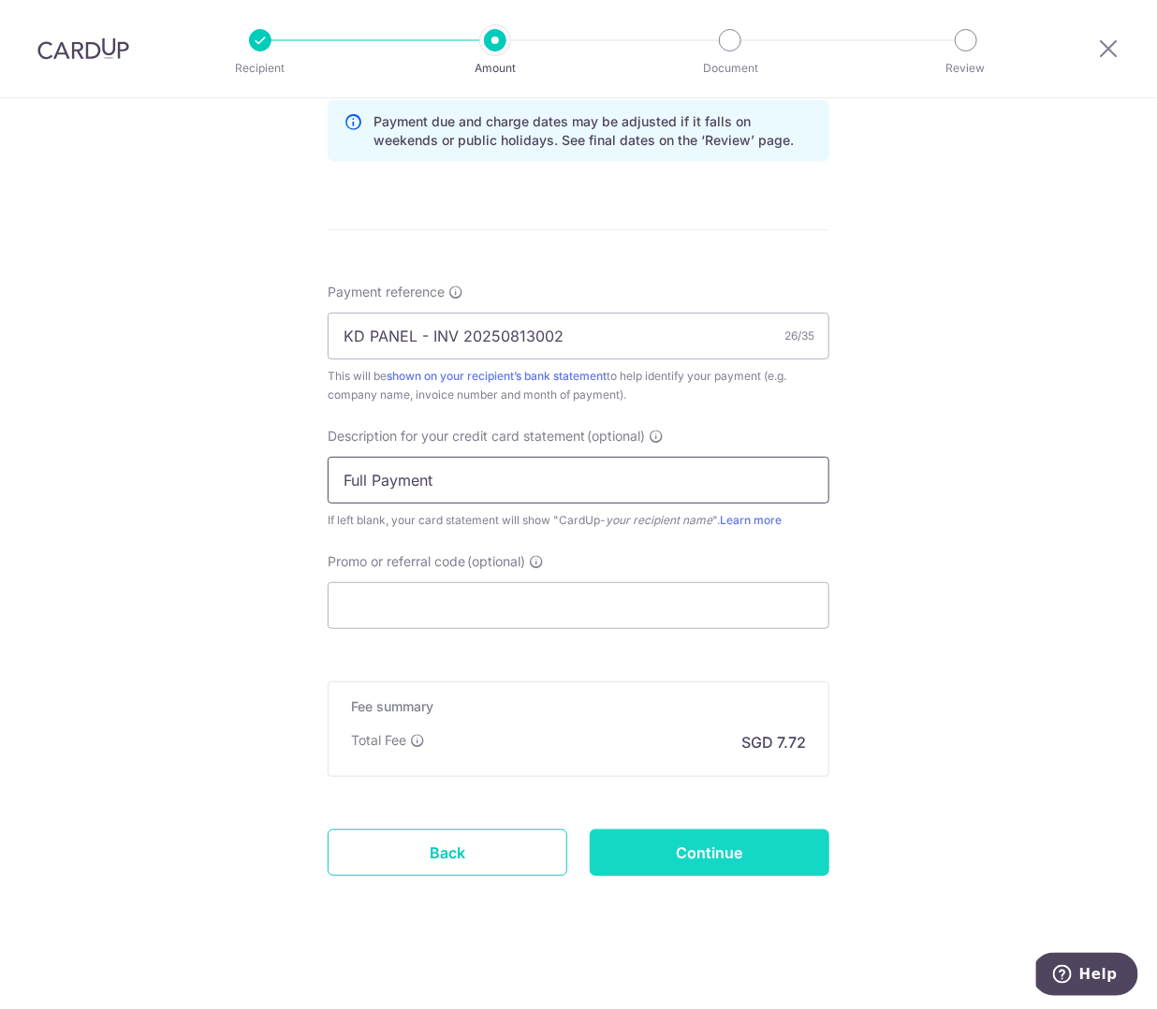
type input "Full Payment"
click at [739, 834] on input "Continue" at bounding box center [710, 852] width 240 height 47
type input "Create Schedule"
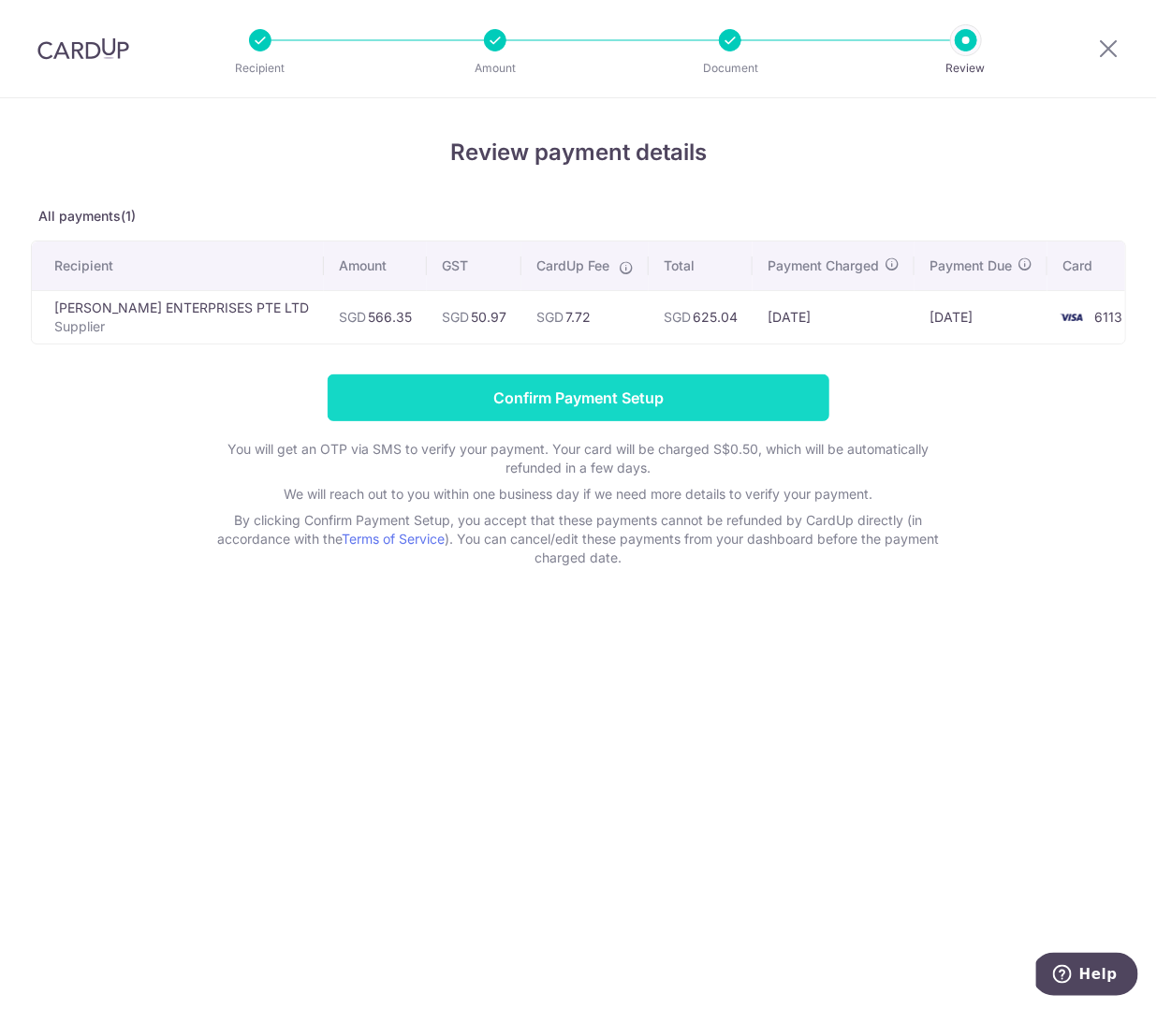
click at [709, 388] on input "Confirm Payment Setup" at bounding box center [579, 397] width 502 height 47
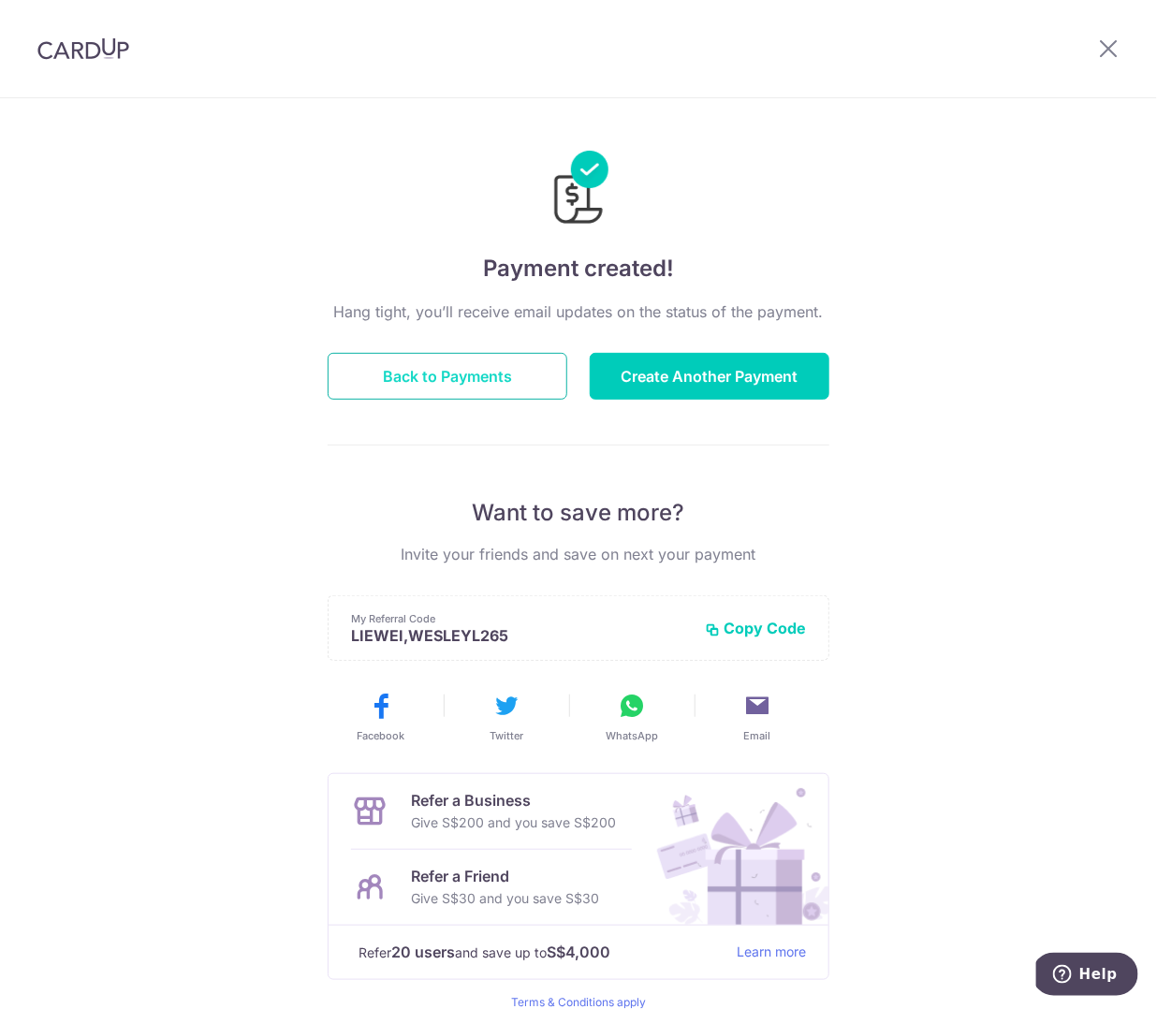
click at [425, 366] on button "Back to Payments" at bounding box center [448, 376] width 240 height 47
